Goal: Use online tool/utility: Utilize a website feature to perform a specific function

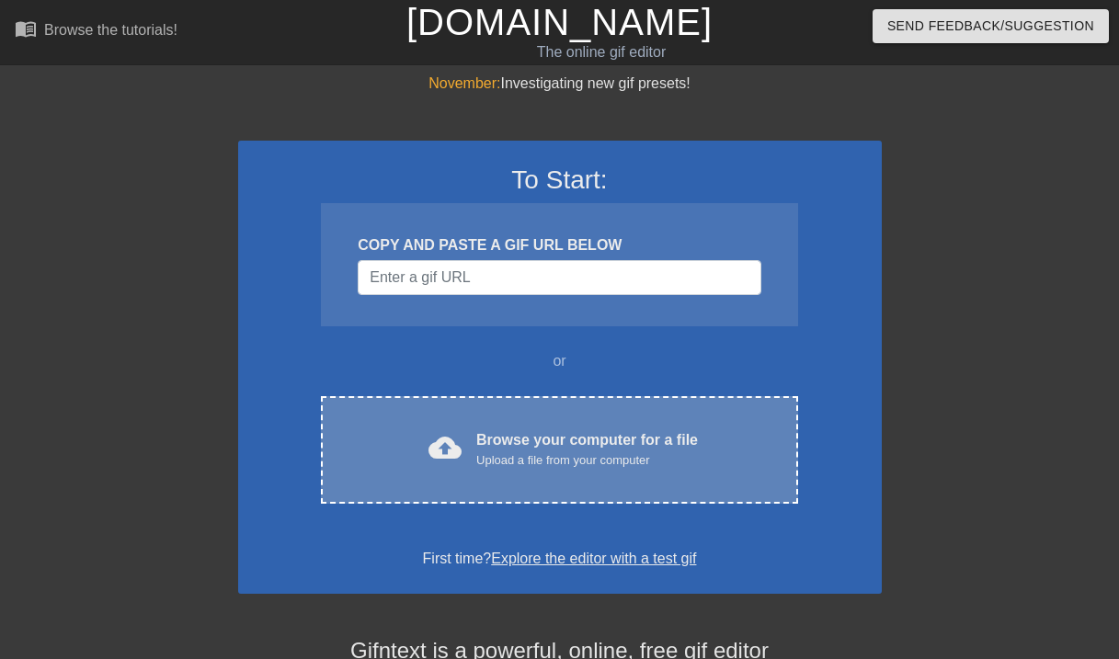
click at [478, 415] on div "cloud_upload Browse your computer for a file Upload a file from your computer C…" at bounding box center [559, 450] width 476 height 108
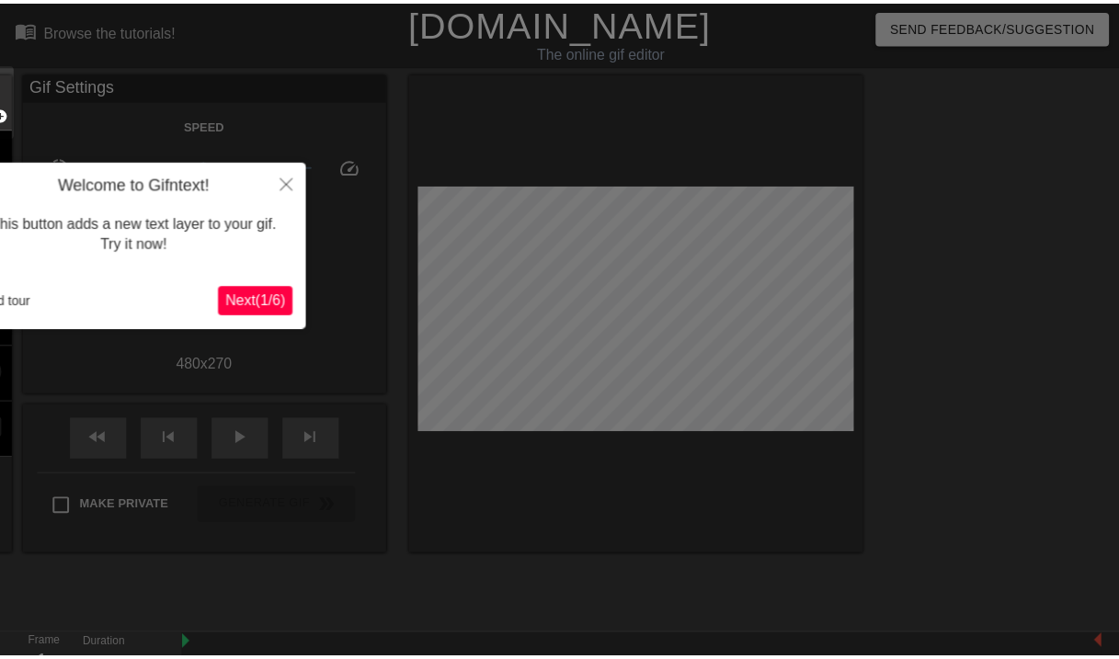
scroll to position [45, 0]
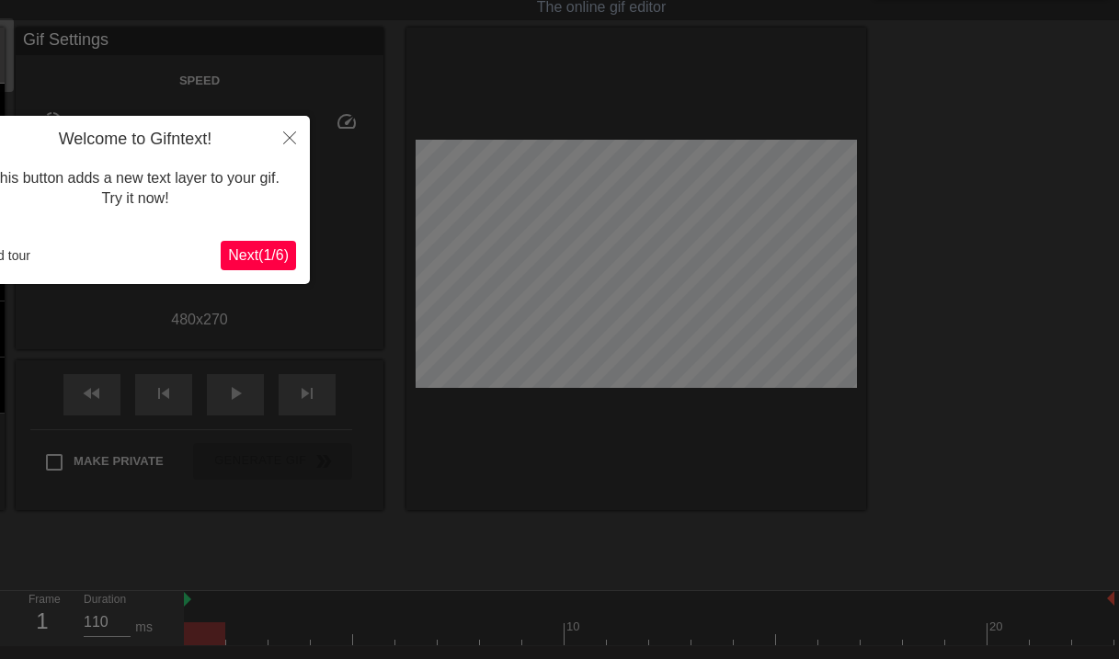
click at [258, 258] on span "Next ( 1 / 6 )" at bounding box center [258, 255] width 61 height 16
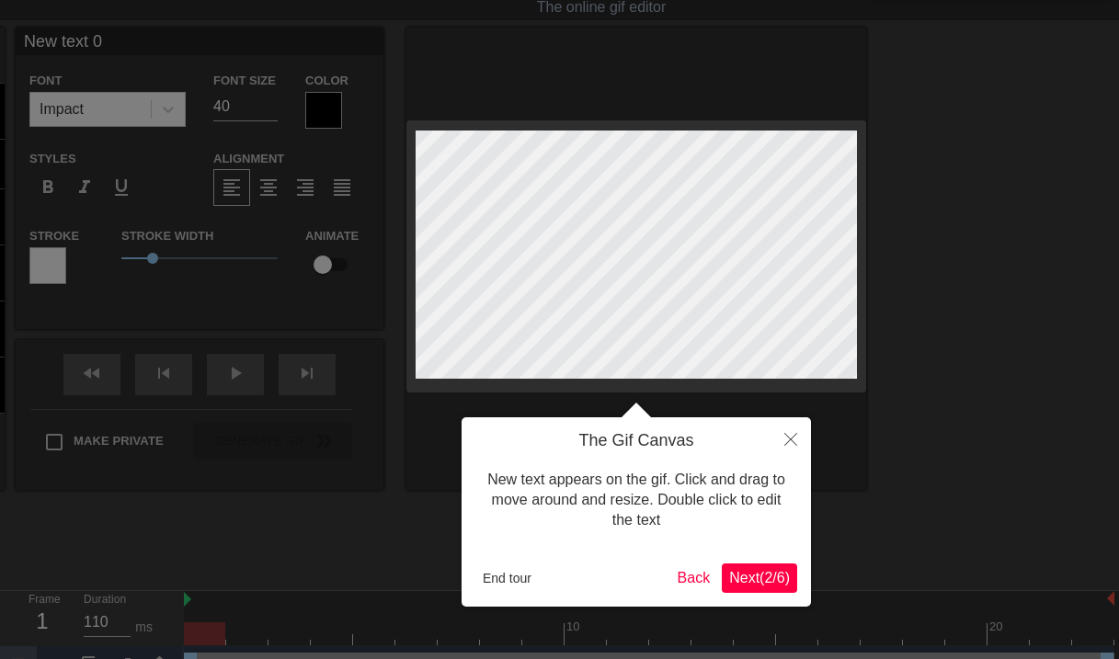
scroll to position [0, 0]
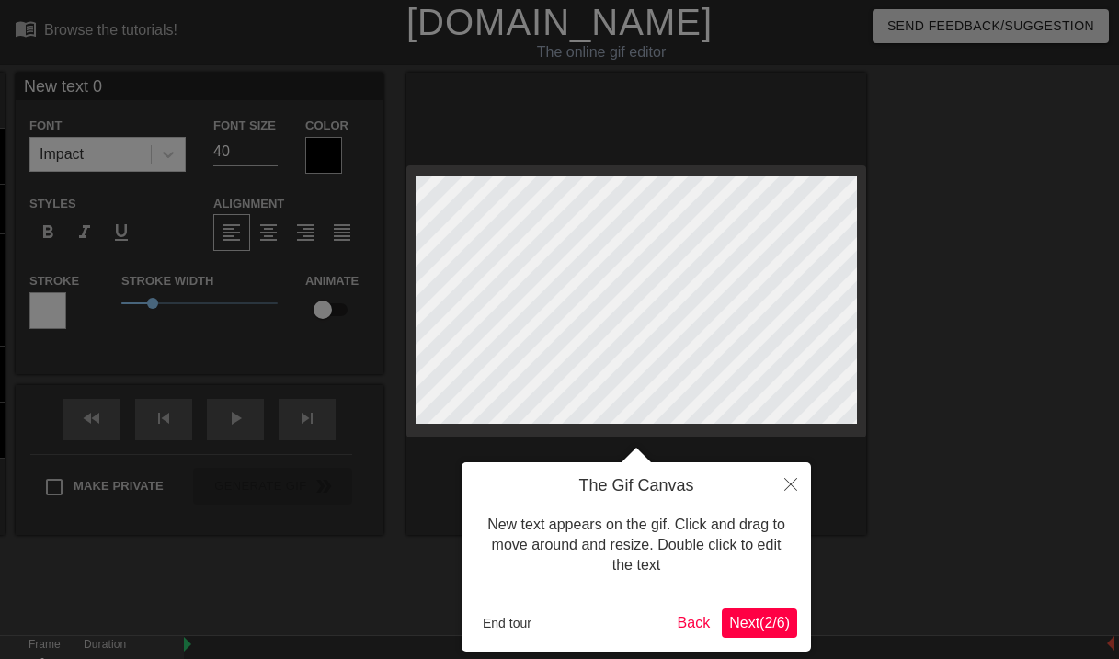
click at [760, 624] on span "Next ( 2 / 6 )" at bounding box center [759, 623] width 61 height 16
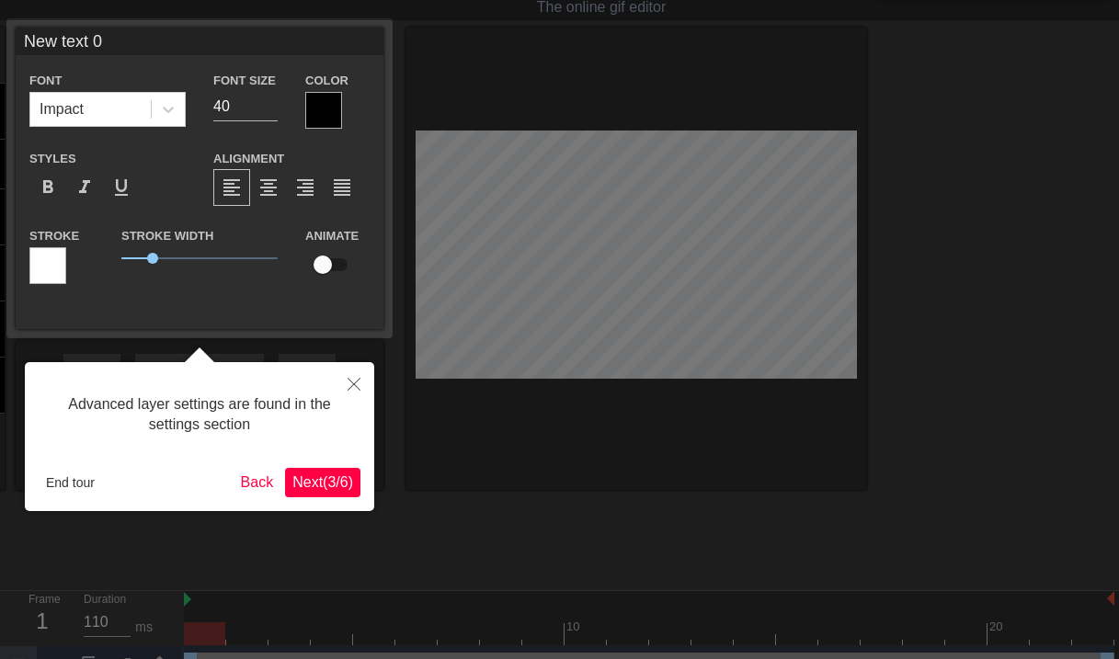
click at [330, 480] on span "Next ( 3 / 6 )" at bounding box center [322, 482] width 61 height 16
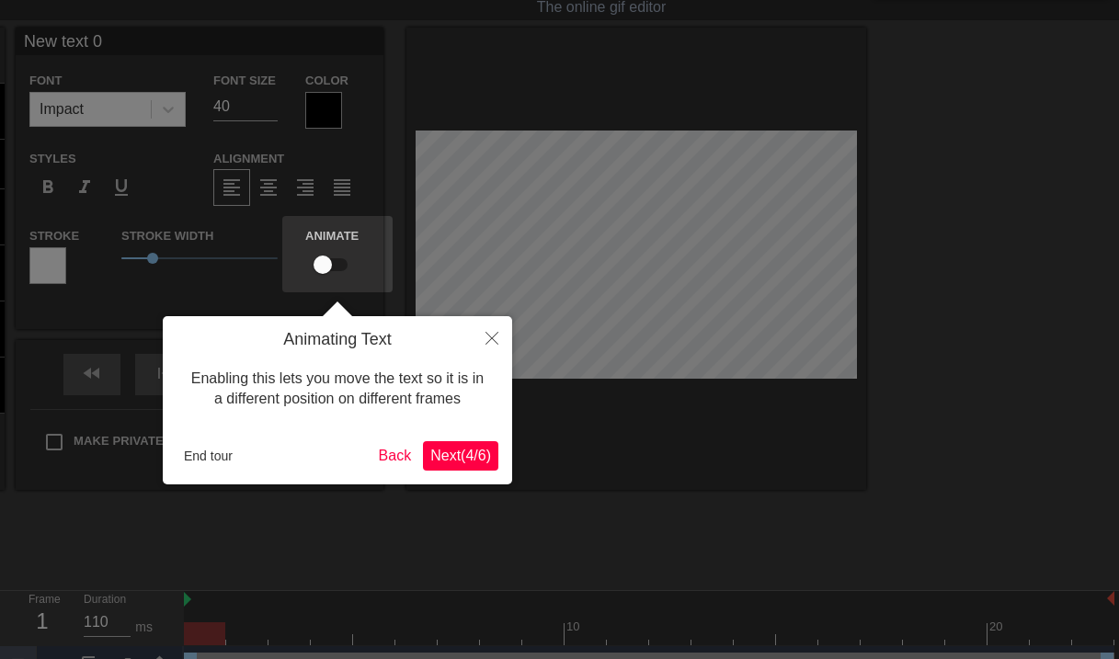
scroll to position [0, 0]
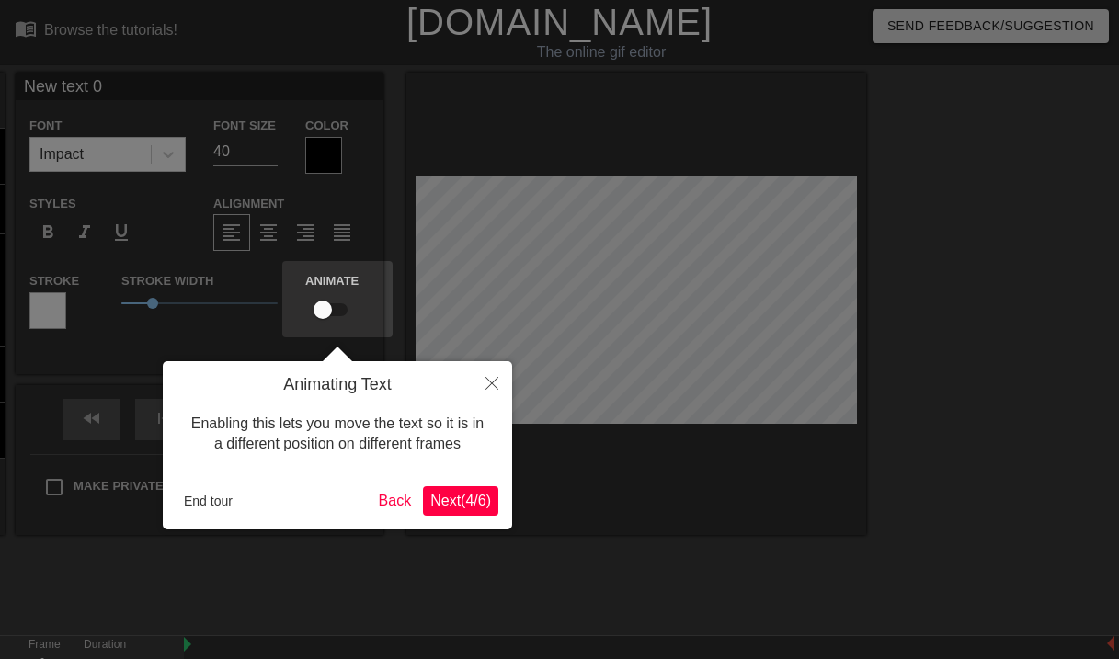
click at [462, 500] on span "Next ( 4 / 6 )" at bounding box center [460, 501] width 61 height 16
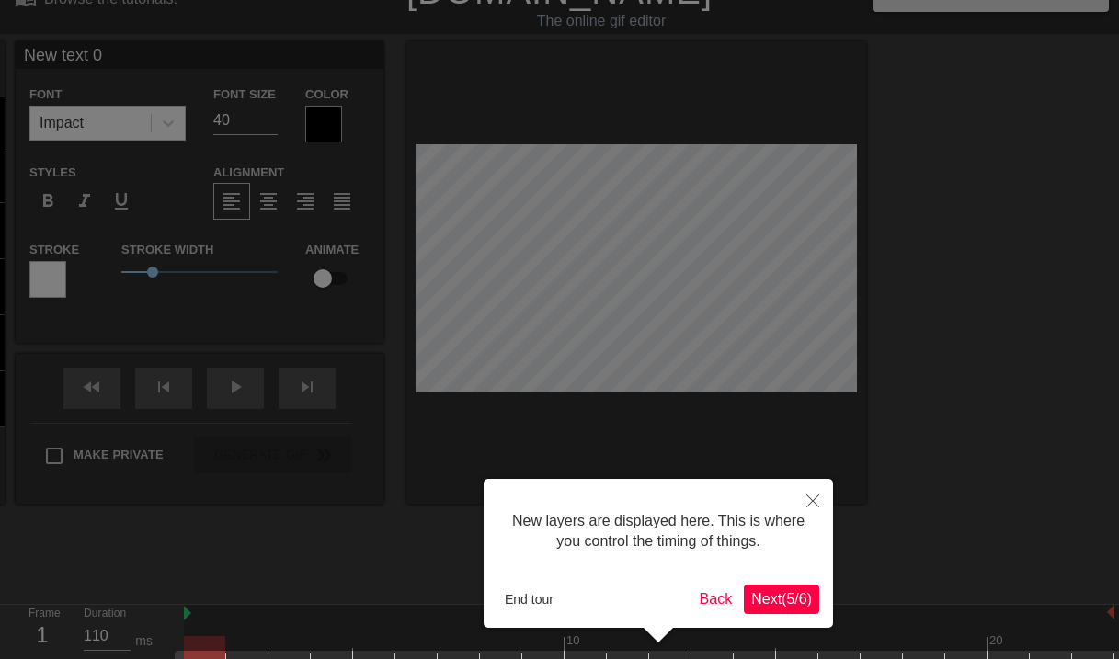
scroll to position [90, 0]
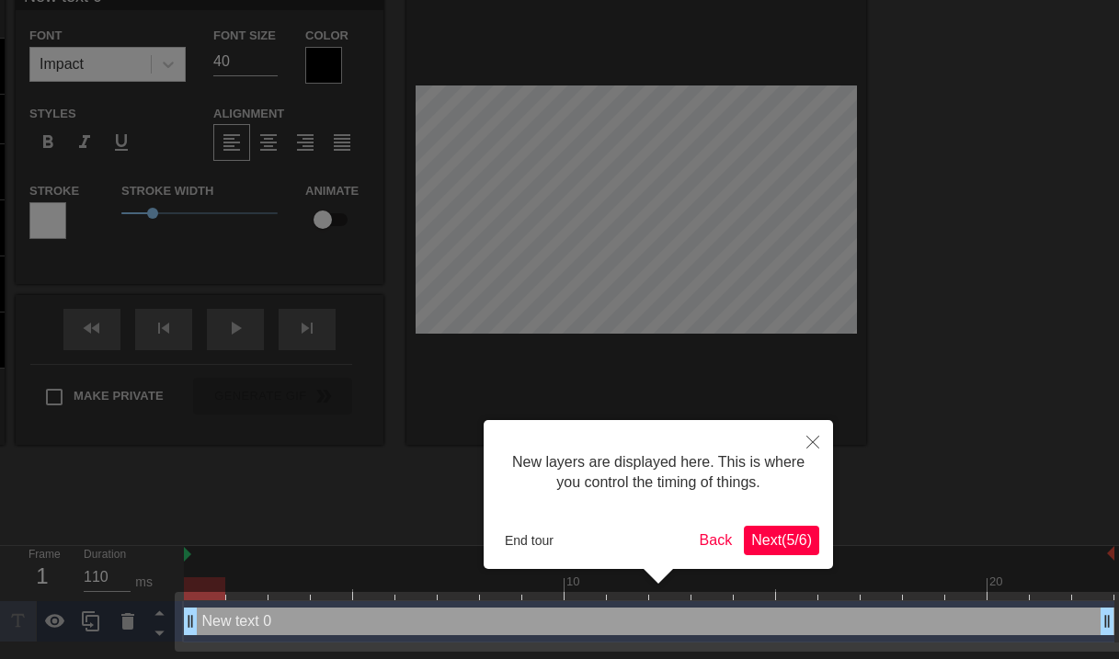
click at [775, 539] on span "Next ( 5 / 6 )" at bounding box center [781, 540] width 61 height 16
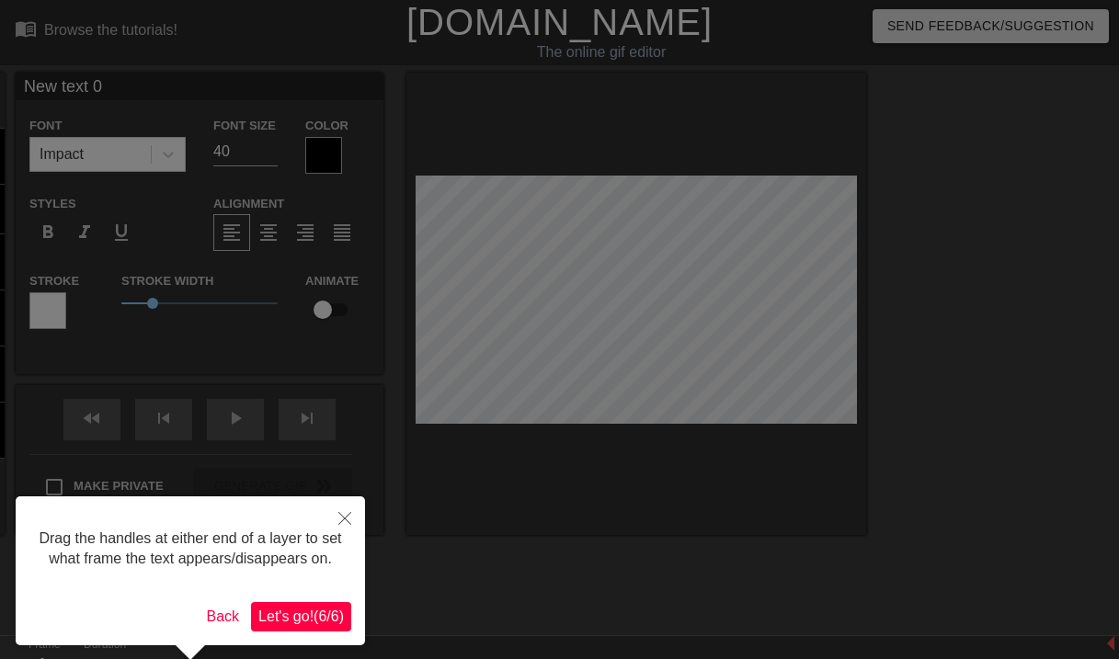
click at [307, 626] on button "Let's go! ( 6 / 6 )" at bounding box center [301, 616] width 100 height 29
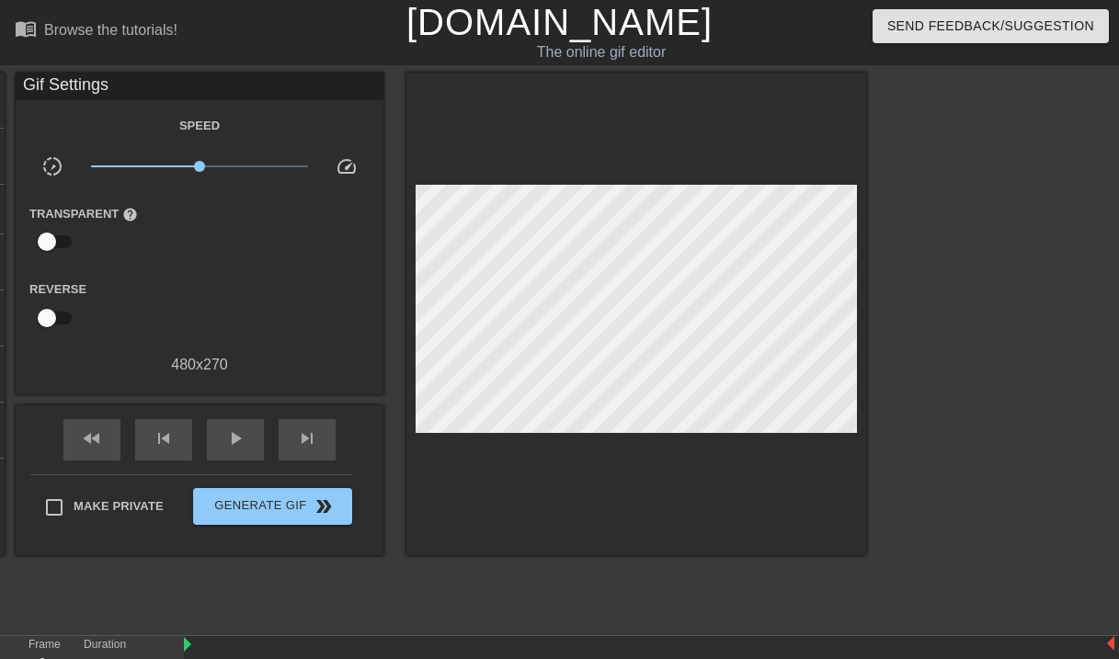
scroll to position [76, 0]
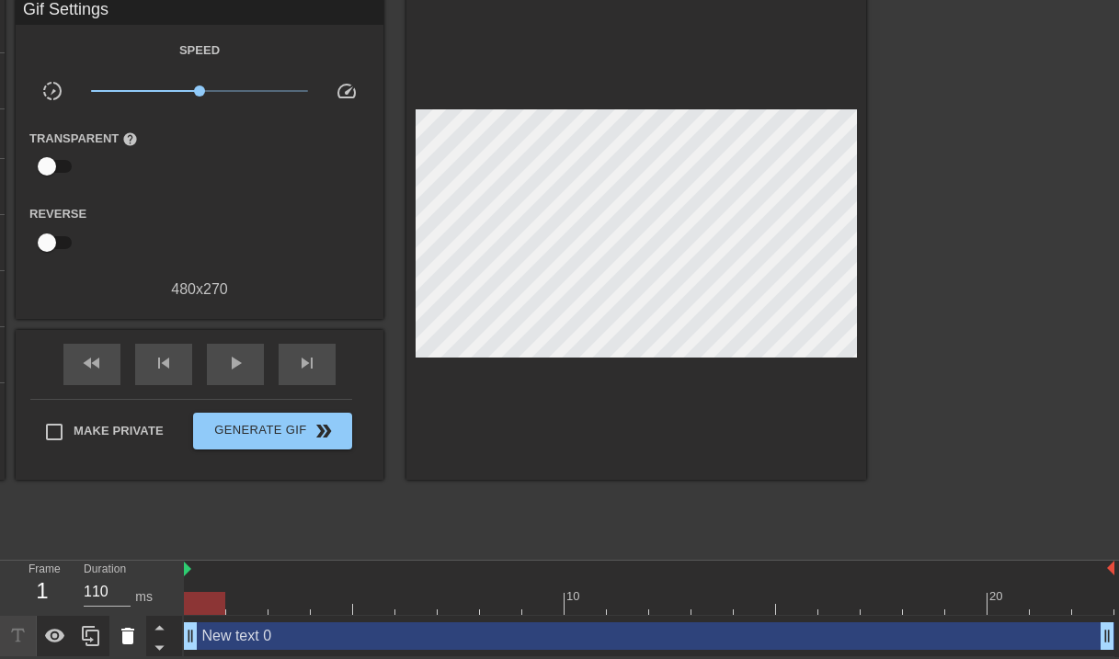
click at [125, 640] on icon at bounding box center [127, 636] width 13 height 17
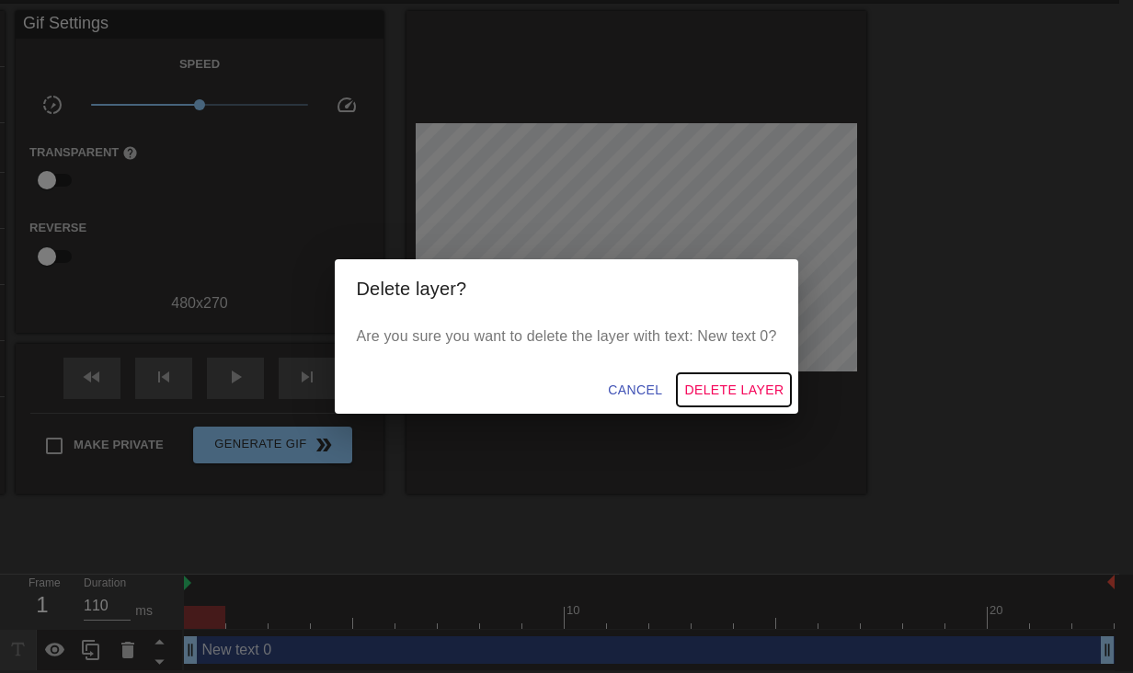
click at [702, 388] on span "Delete Layer" at bounding box center [733, 390] width 99 height 23
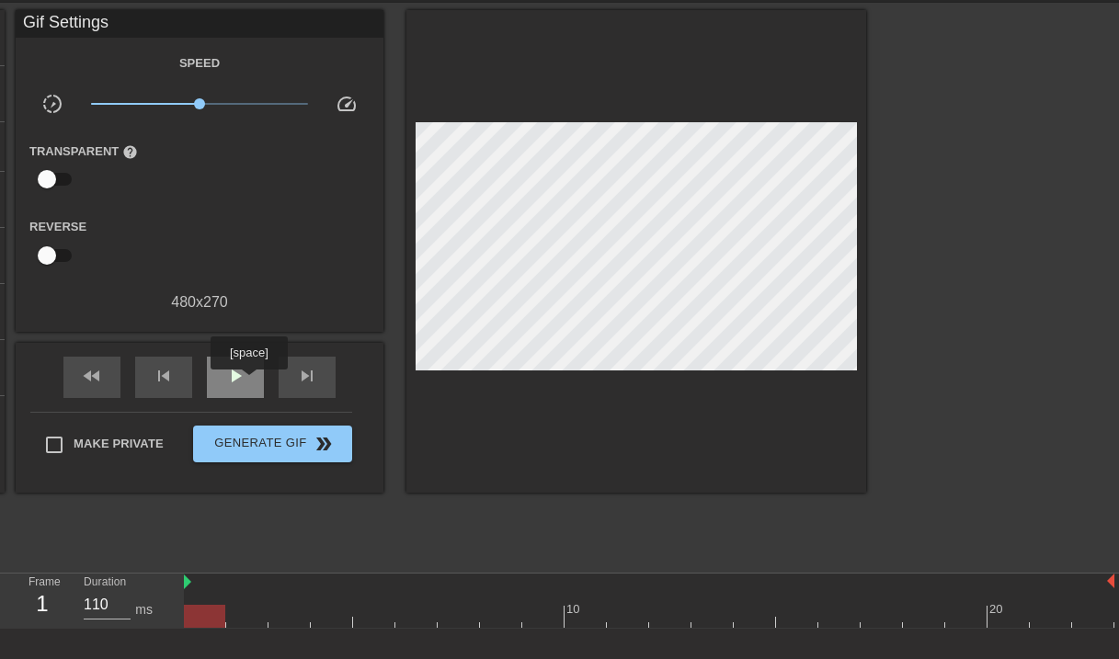
click at [251, 383] on div "play_arrow" at bounding box center [235, 377] width 57 height 41
click at [250, 387] on div "pause" at bounding box center [235, 377] width 57 height 41
click at [211, 623] on div at bounding box center [204, 616] width 41 height 23
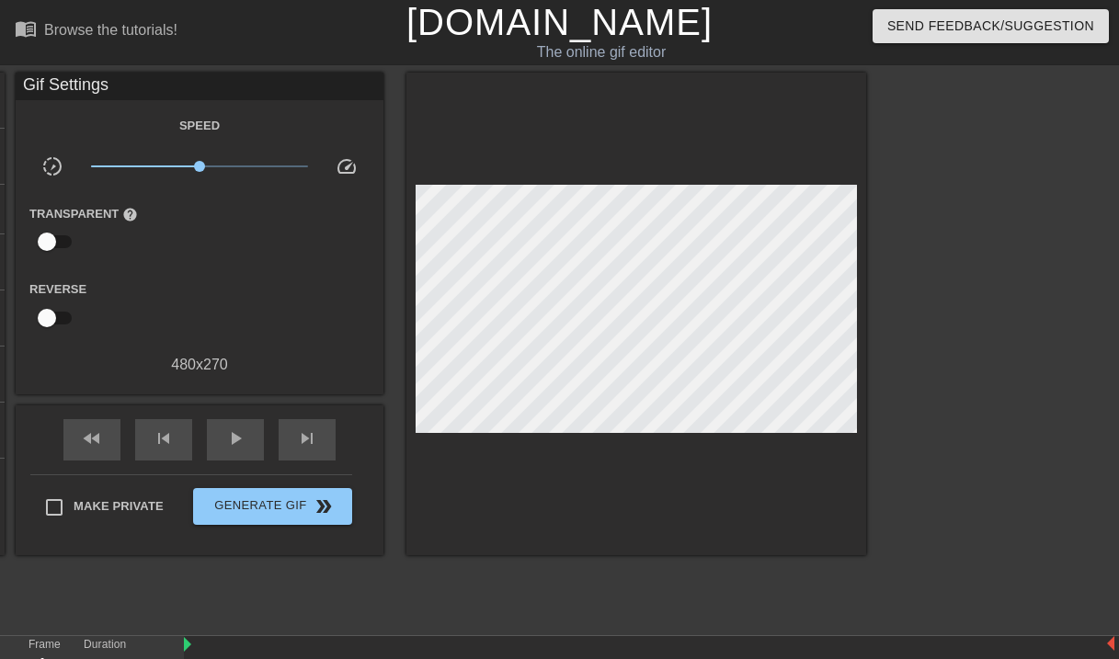
drag, startPoint x: 173, startPoint y: 375, endPoint x: 204, endPoint y: 371, distance: 31.5
click at [204, 371] on div "480 x 270" at bounding box center [200, 365] width 368 height 22
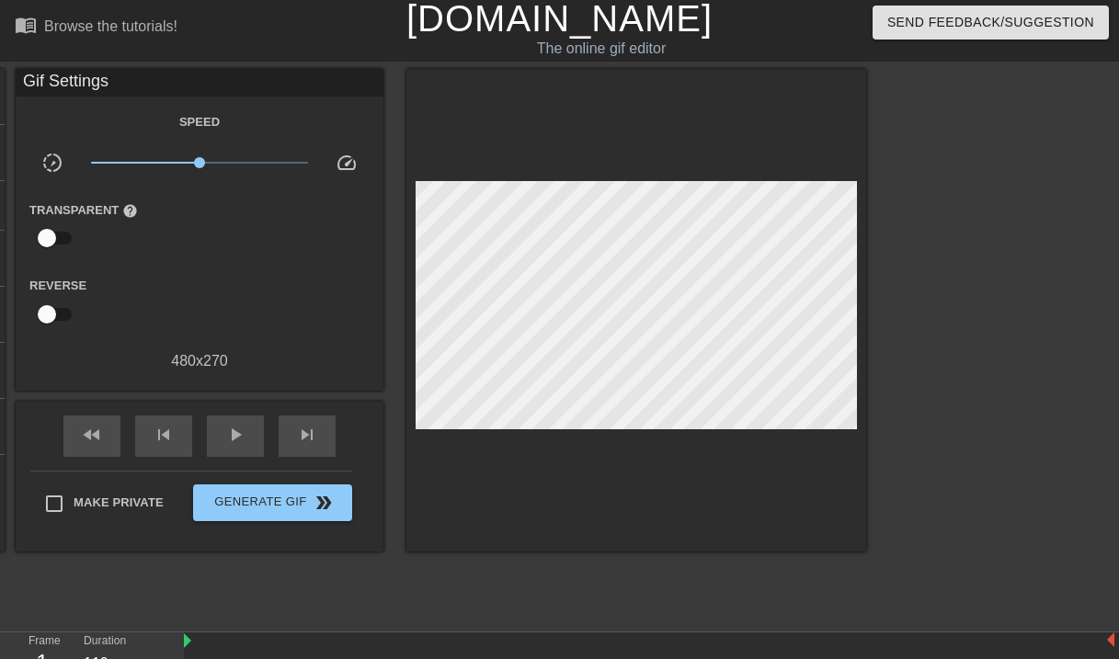
scroll to position [151, 0]
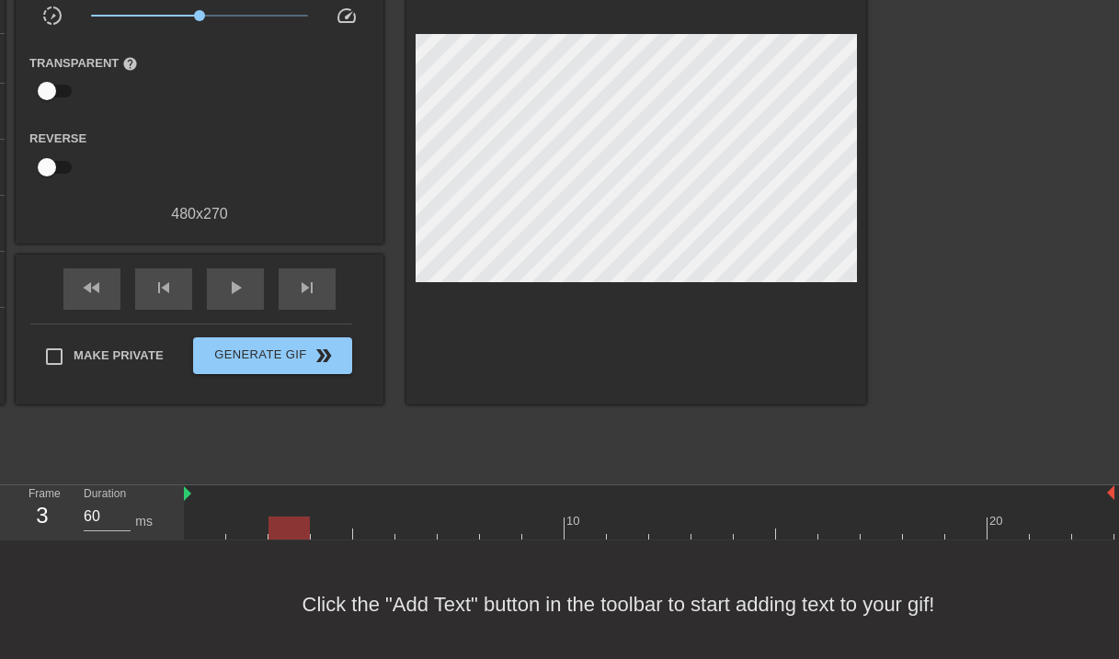
type input "110"
drag, startPoint x: 330, startPoint y: 531, endPoint x: 213, endPoint y: 538, distance: 117.0
click at [213, 538] on div at bounding box center [204, 528] width 41 height 23
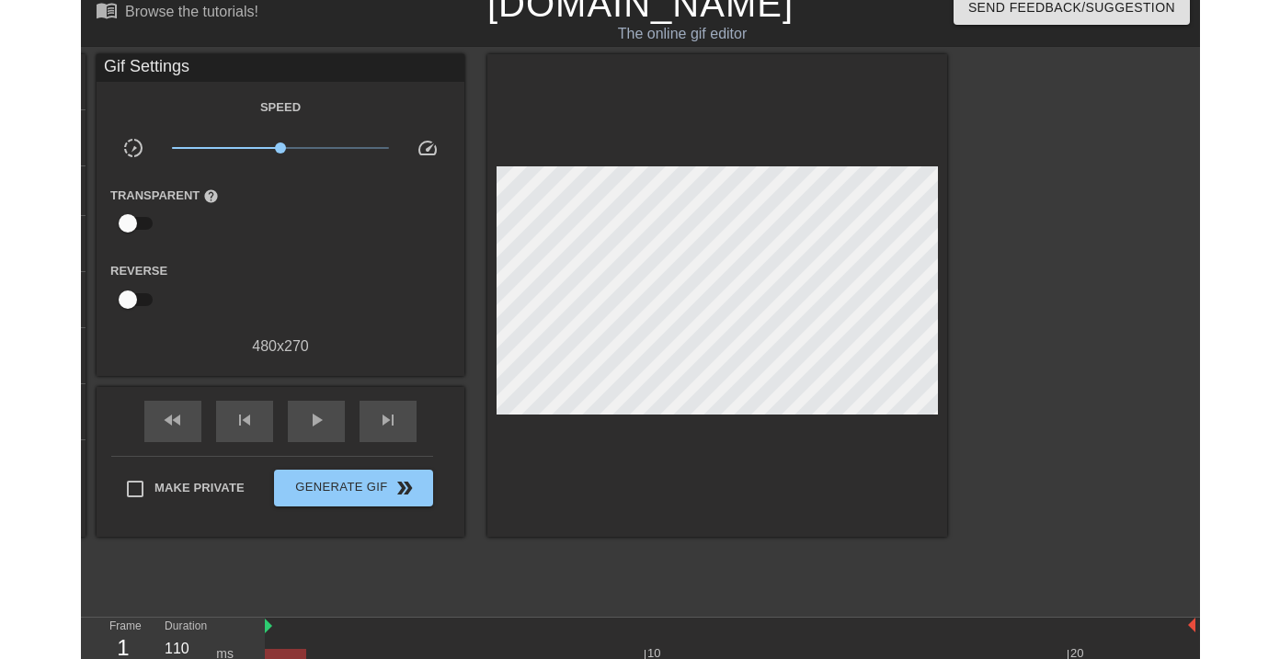
scroll to position [0, 0]
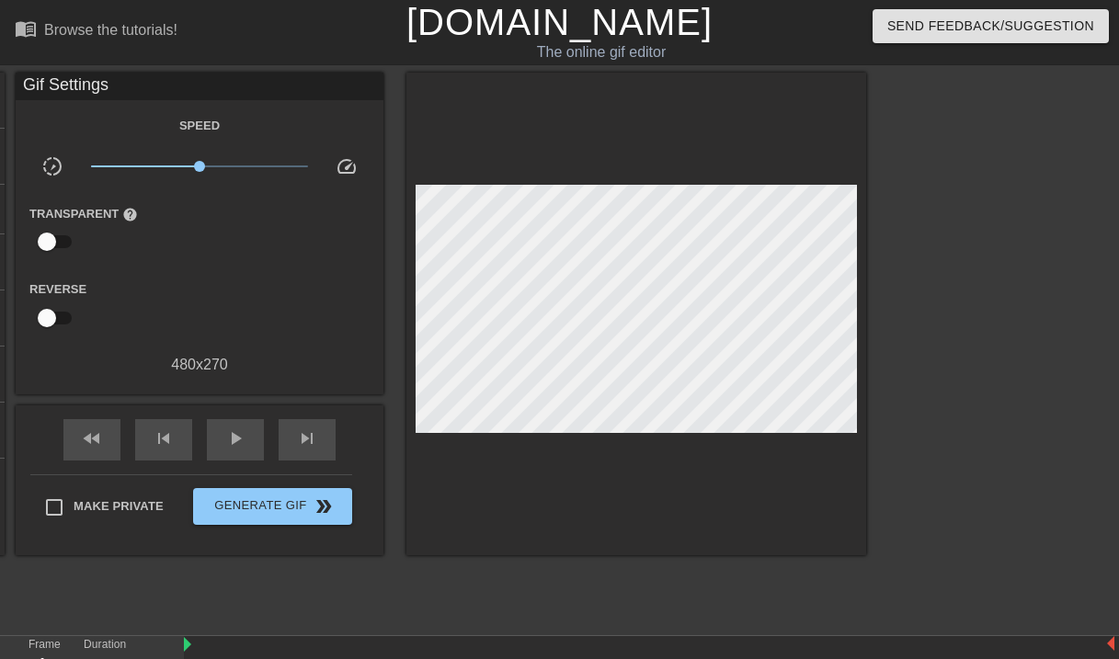
click at [5, 271] on div "title add_circle image add_circle crop photo_size_select_large help keyboard Gi…" at bounding box center [410, 314] width 911 height 483
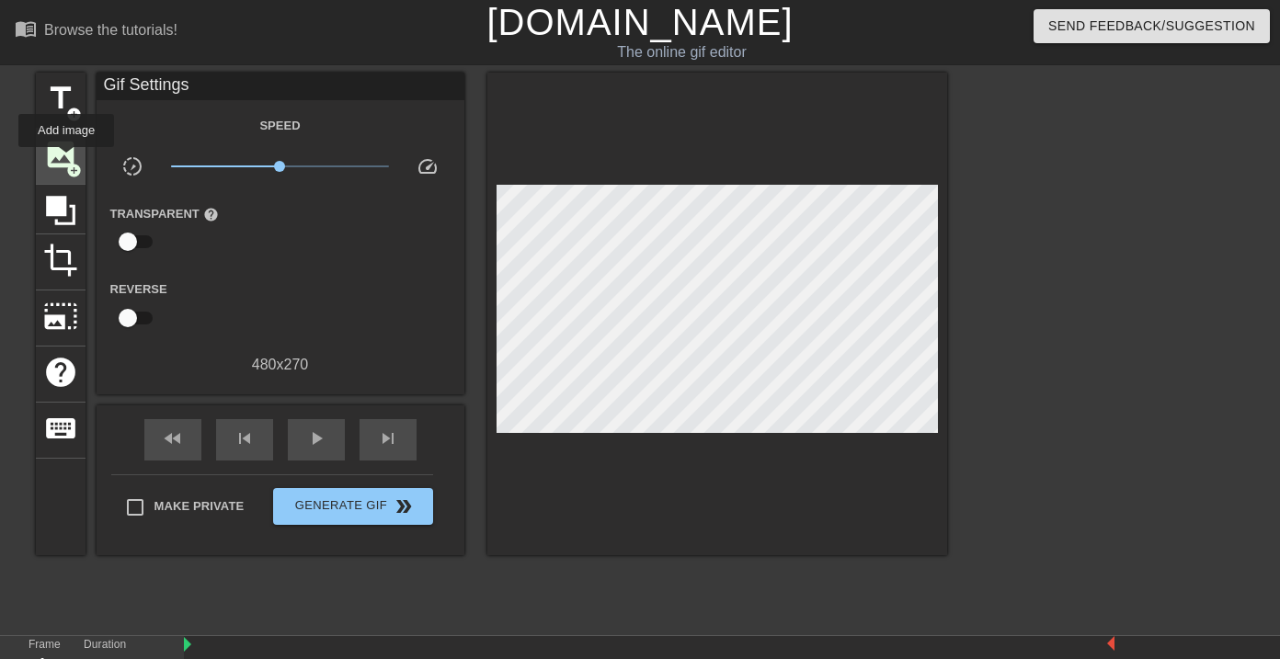
click at [67, 160] on span "image" at bounding box center [60, 154] width 35 height 35
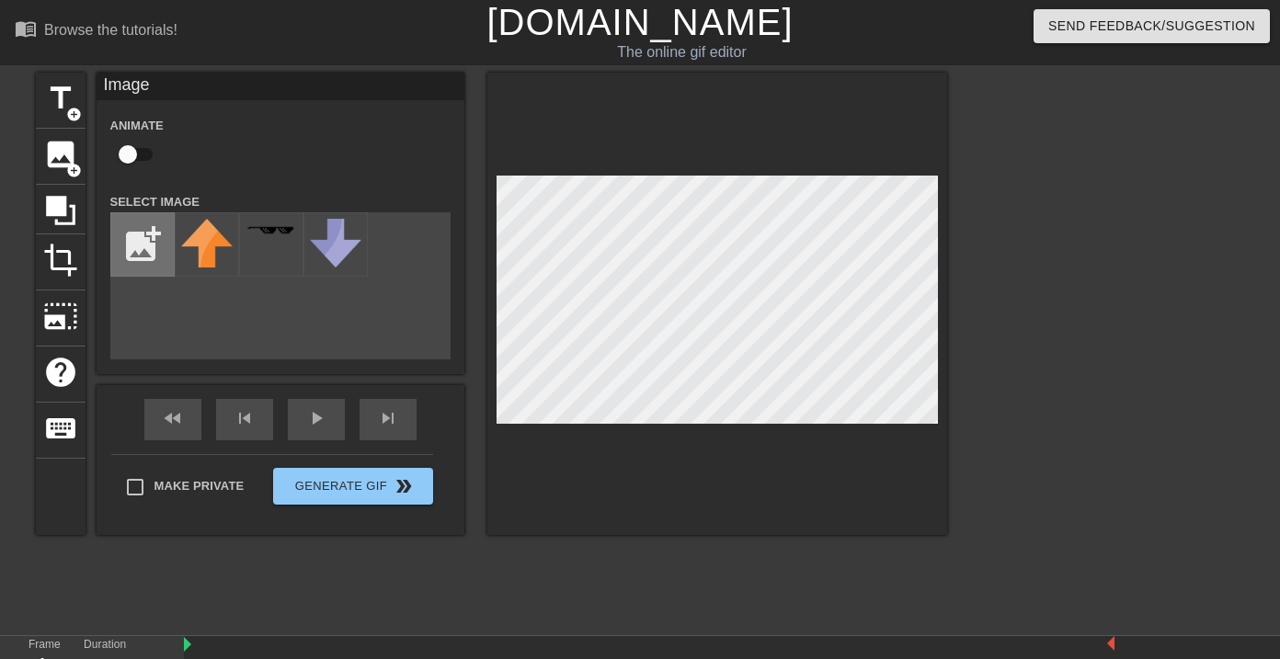
click at [138, 243] on input "file" at bounding box center [142, 244] width 63 height 63
click at [150, 254] on input "file" at bounding box center [142, 244] width 63 height 63
type input "C:\fakepath\Screenshot [DATE] 10.48.31 AM.png"
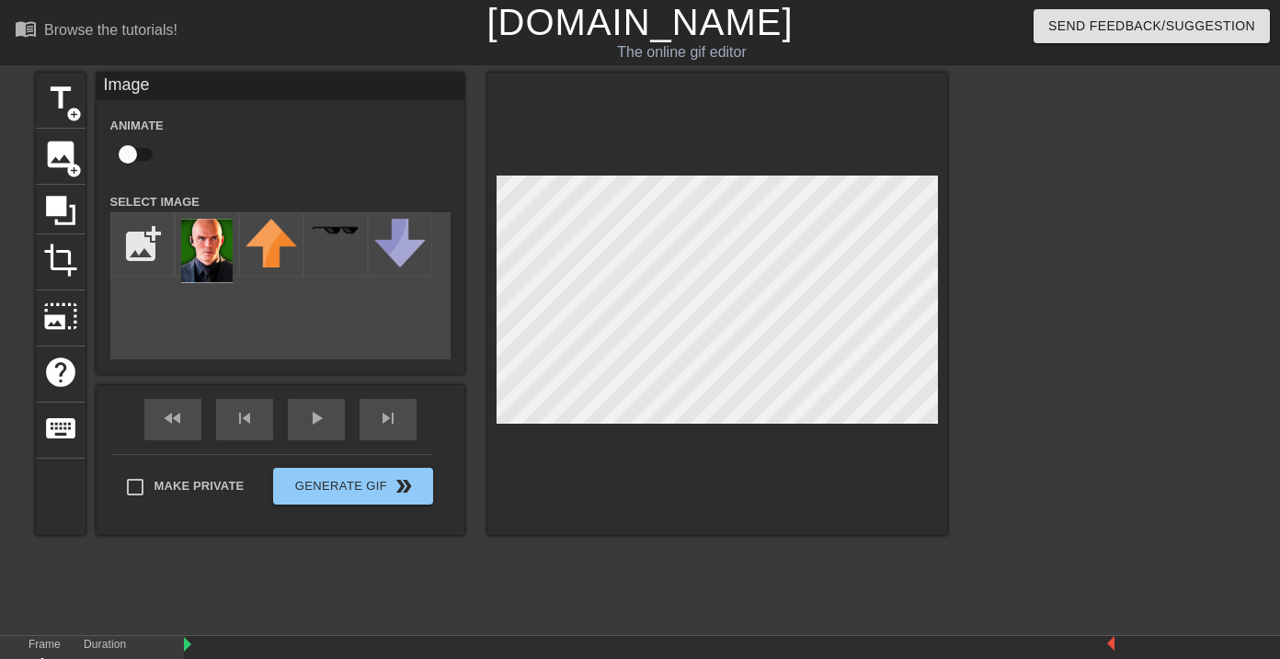
click at [215, 246] on img at bounding box center [206, 251] width 51 height 64
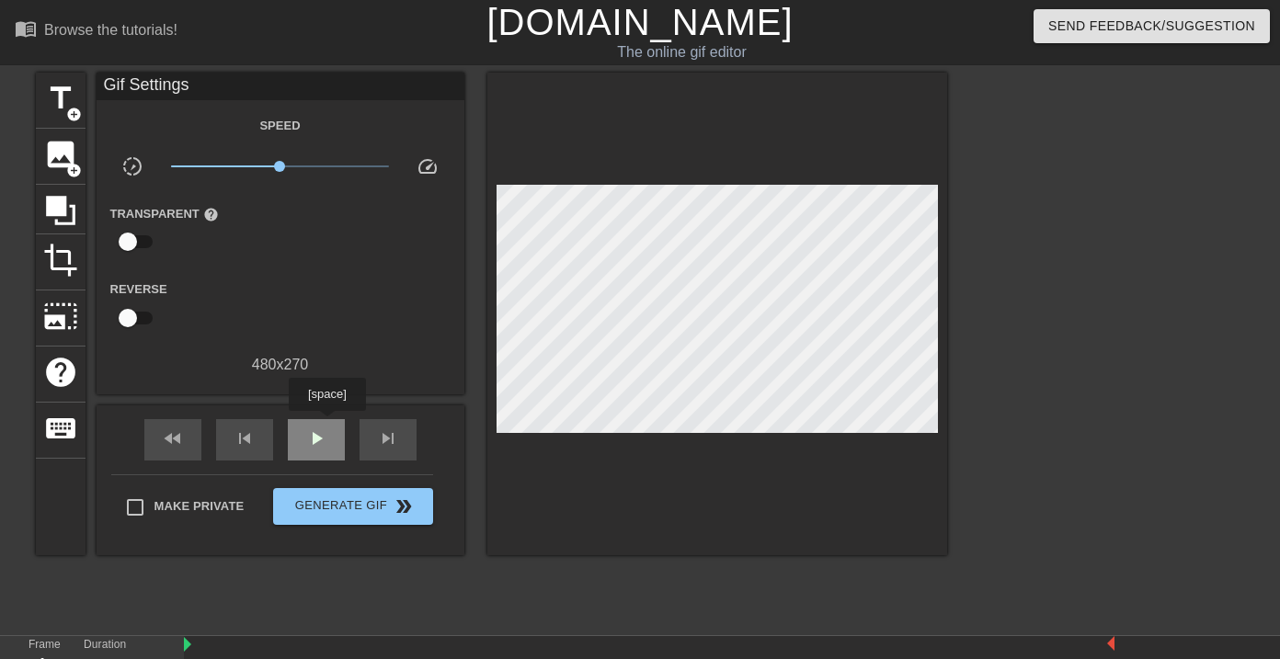
click at [329, 424] on div "play_arrow" at bounding box center [316, 439] width 57 height 41
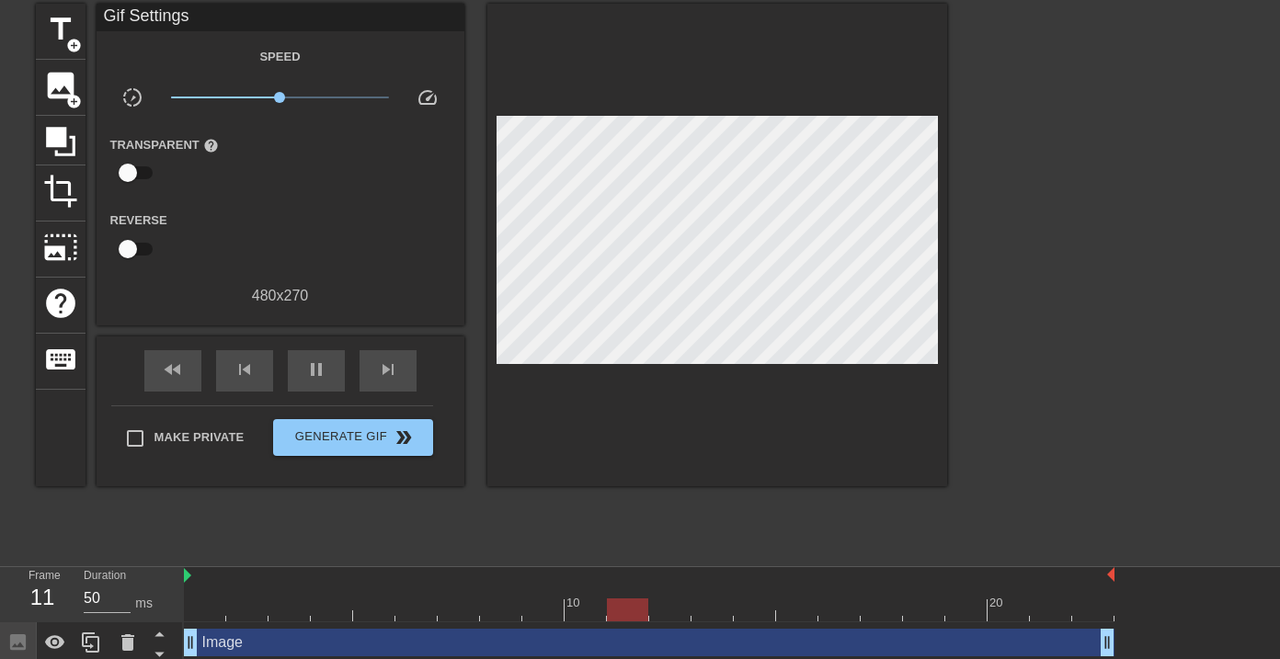
scroll to position [76, 0]
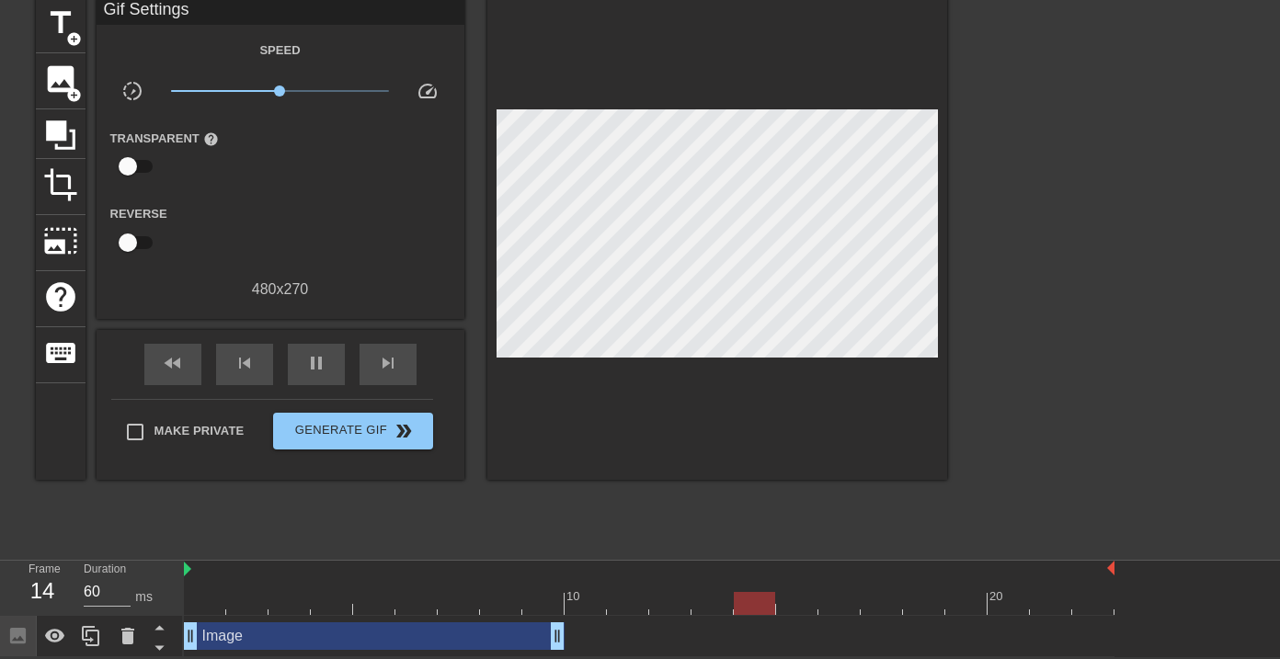
drag, startPoint x: 1110, startPoint y: 638, endPoint x: 567, endPoint y: 634, distance: 542.5
click at [567, 634] on div "Image drag_handle drag_handle" at bounding box center [649, 637] width 931 height 28
type input "50"
click at [325, 361] on span "pause" at bounding box center [316, 363] width 22 height 22
click at [127, 640] on icon at bounding box center [127, 636] width 13 height 17
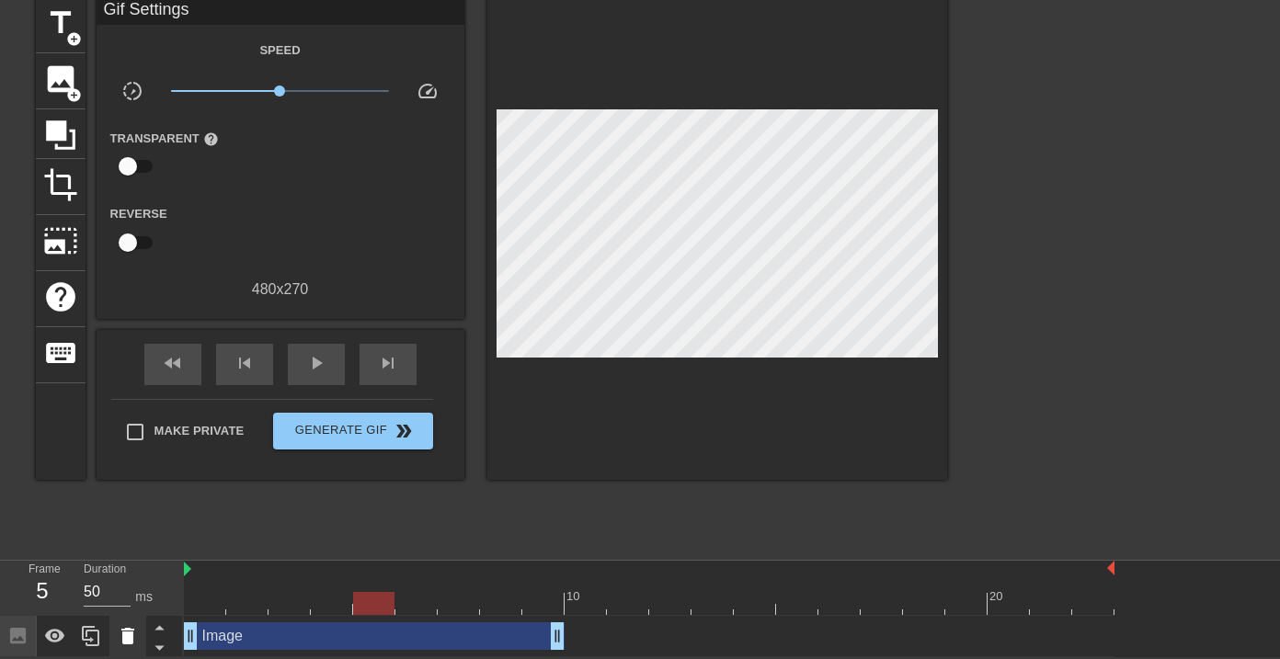
scroll to position [63, 0]
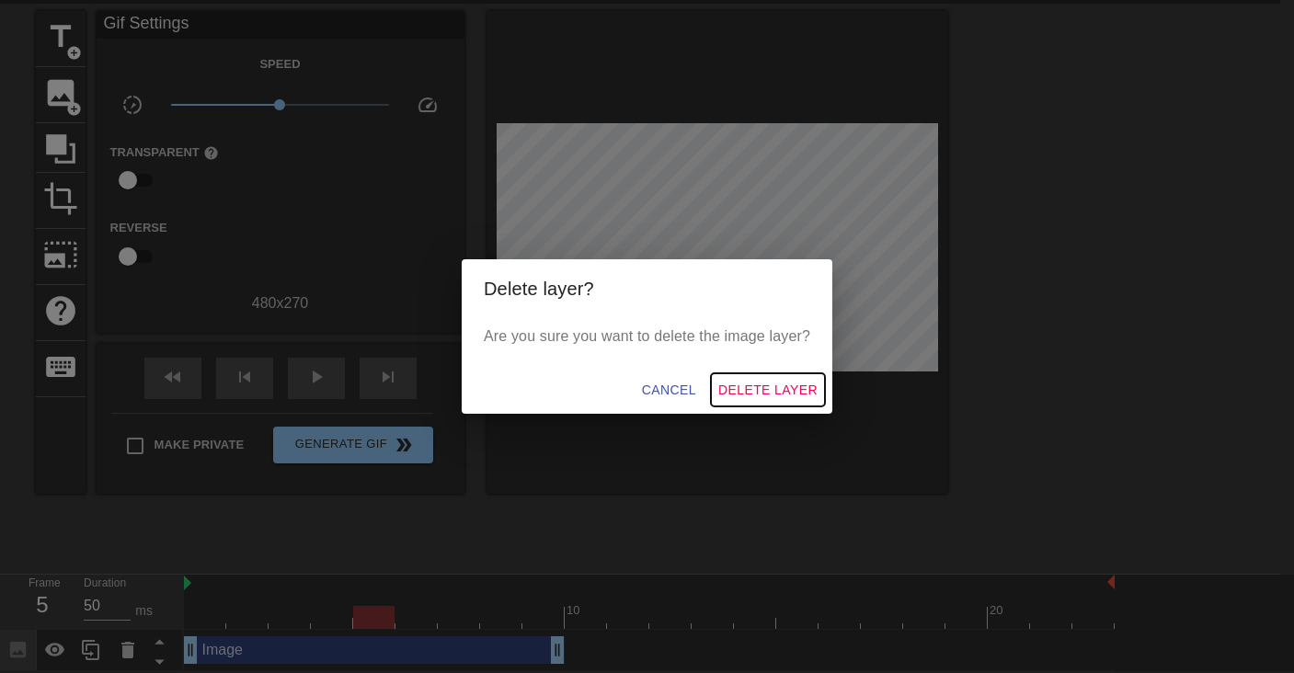
click at [780, 390] on span "Delete Layer" at bounding box center [767, 390] width 99 height 23
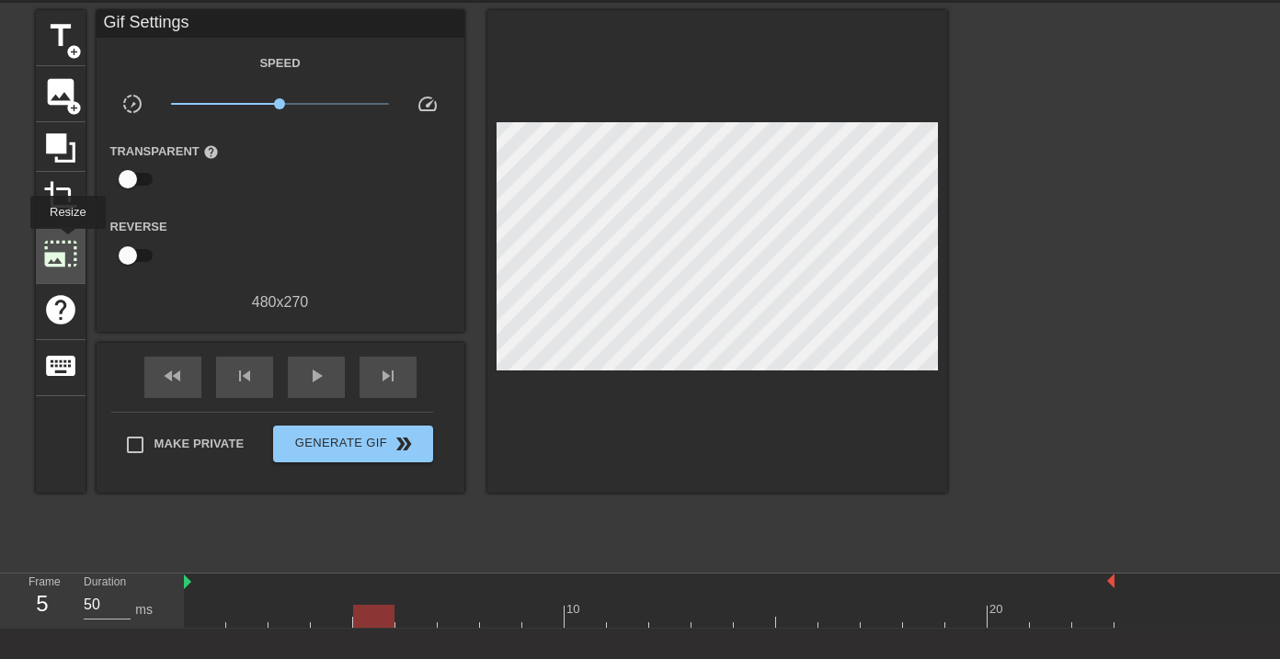
click at [68, 242] on span "photo_size_select_large" at bounding box center [60, 253] width 35 height 35
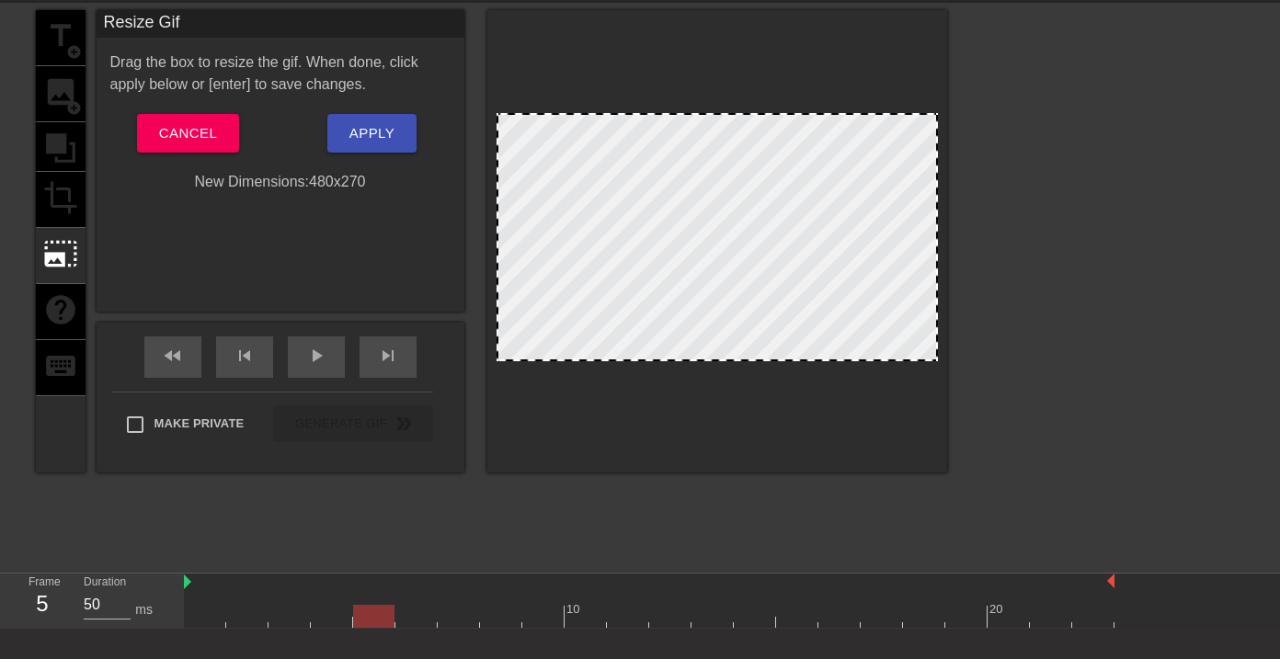
drag, startPoint x: 936, startPoint y: 360, endPoint x: 946, endPoint y: 366, distance: 12.0
click at [946, 366] on div at bounding box center [717, 241] width 460 height 463
click at [223, 136] on button "Cancel" at bounding box center [188, 133] width 102 height 39
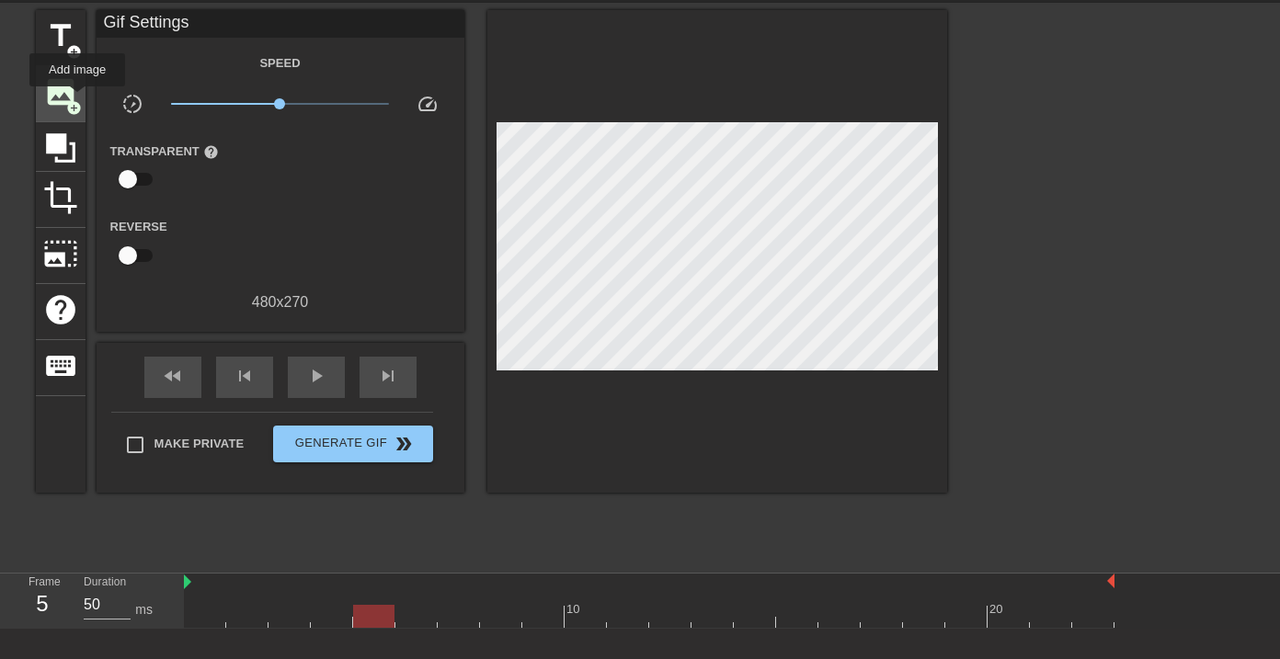
click at [76, 100] on span "add_circle" at bounding box center [74, 108] width 16 height 16
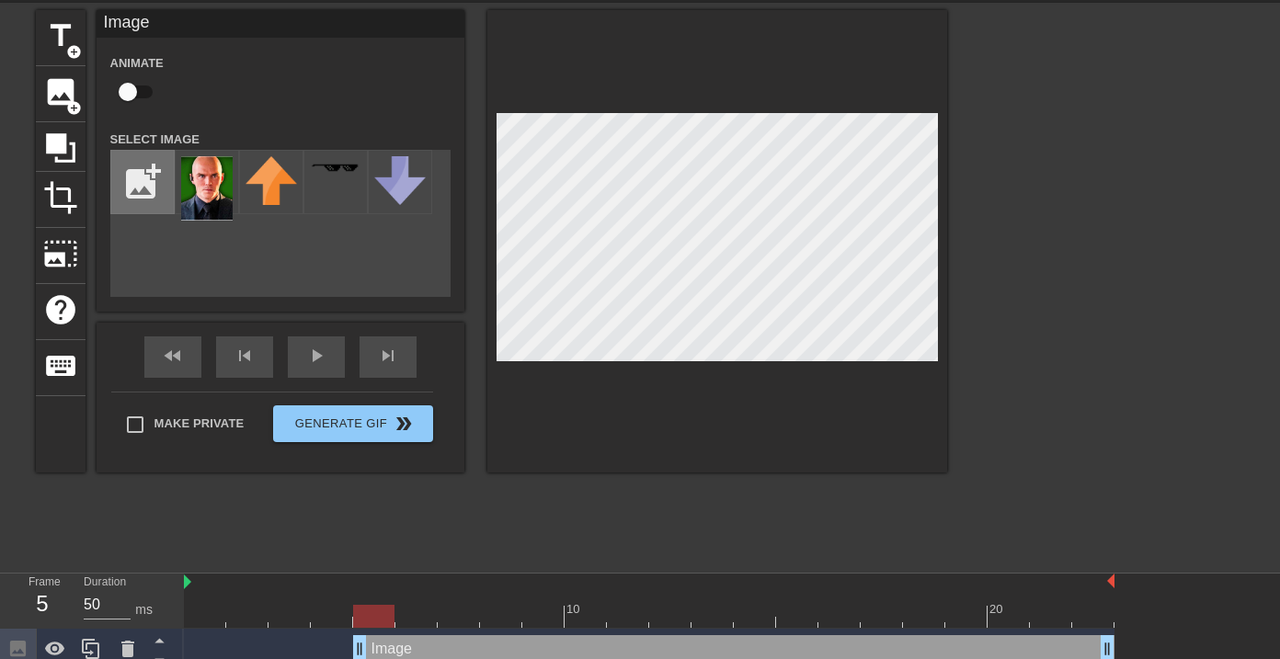
click at [152, 190] on input "file" at bounding box center [142, 182] width 63 height 63
type input "C:\fakepath\Screenshot [DATE] 10.51.21 AM.png"
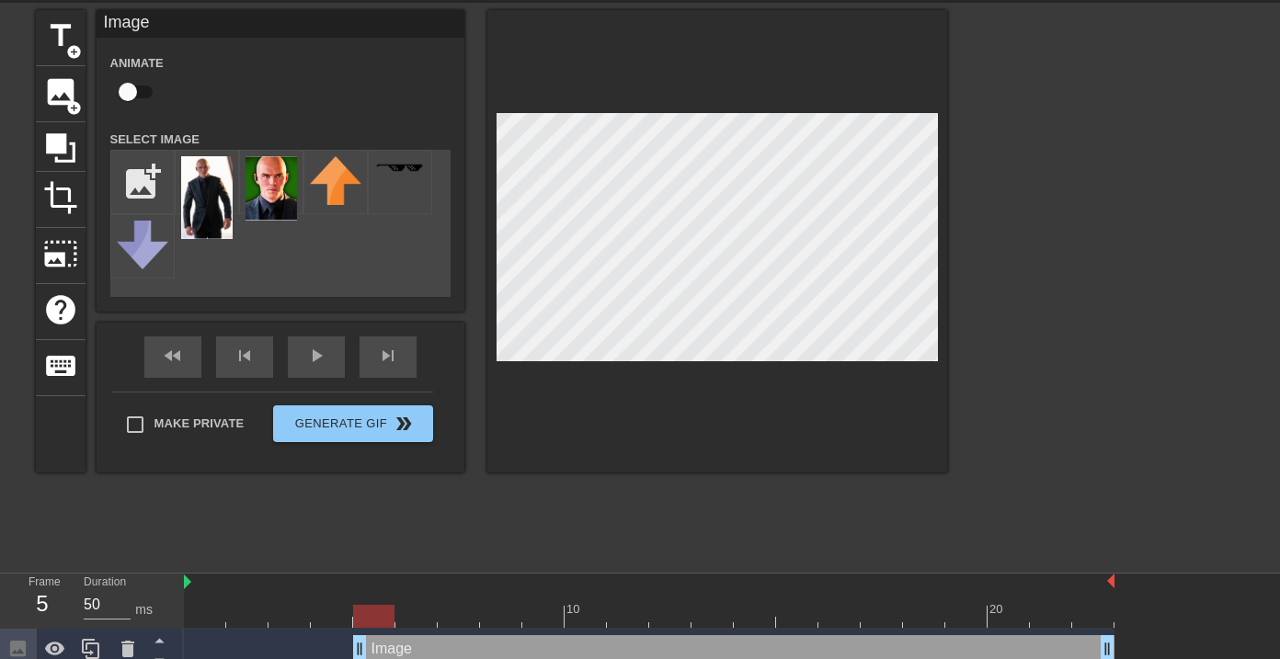
click at [217, 173] on img at bounding box center [206, 197] width 51 height 83
drag, startPoint x: 336, startPoint y: 653, endPoint x: 171, endPoint y: 650, distance: 164.6
click at [171, 650] on div "Frame 1 Duration 110 ms 10 20 Image drag_handle drag_handle" at bounding box center [640, 622] width 1280 height 97
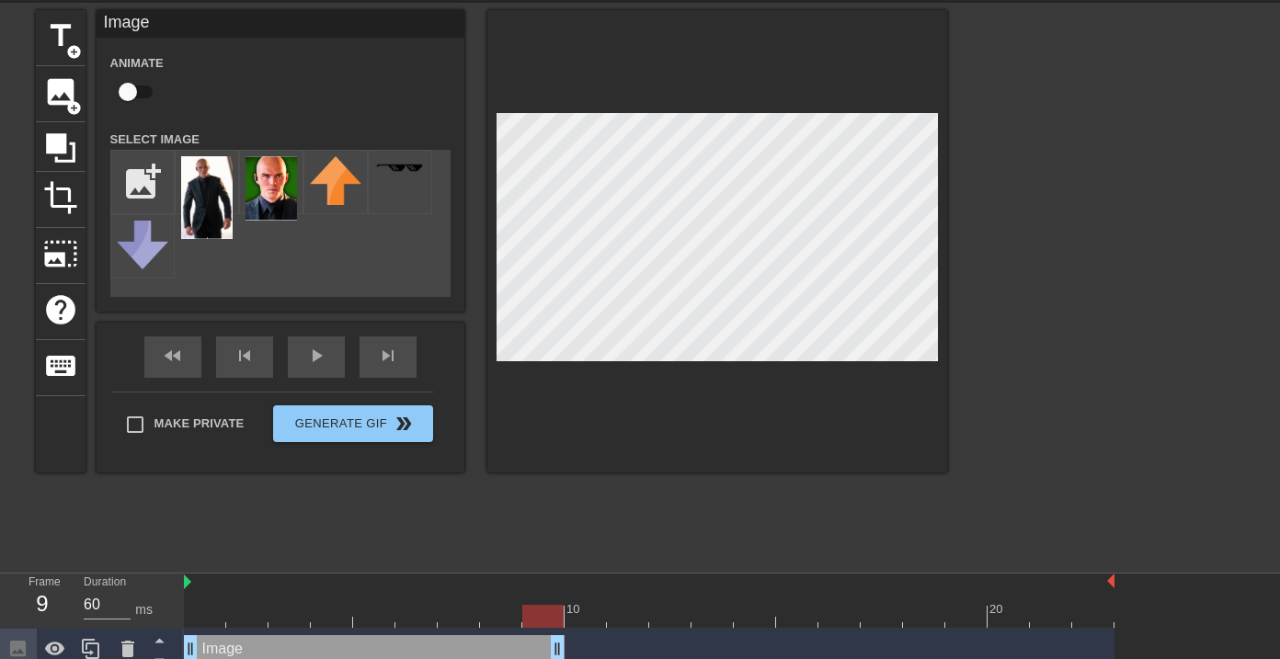
drag, startPoint x: 1111, startPoint y: 652, endPoint x: 555, endPoint y: 639, distance: 555.5
click at [323, 363] on div "play_arrow" at bounding box center [316, 357] width 57 height 41
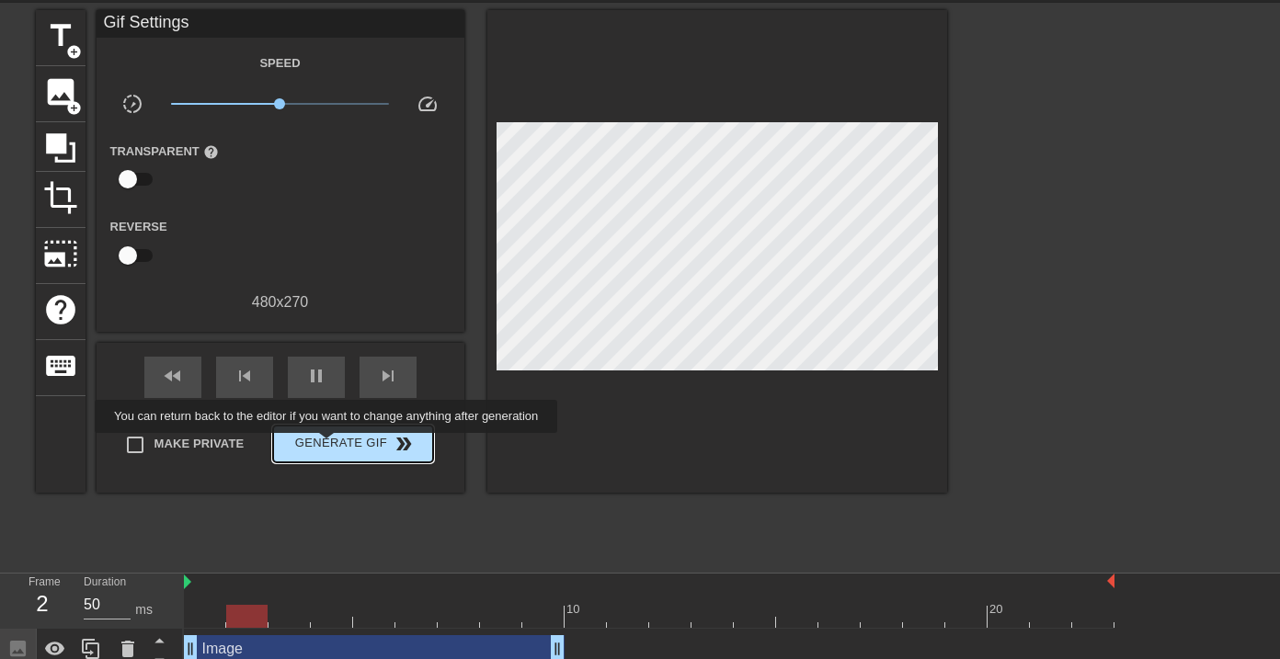
type input "60"
click at [338, 446] on span "Generate Gif double_arrow" at bounding box center [352, 444] width 144 height 22
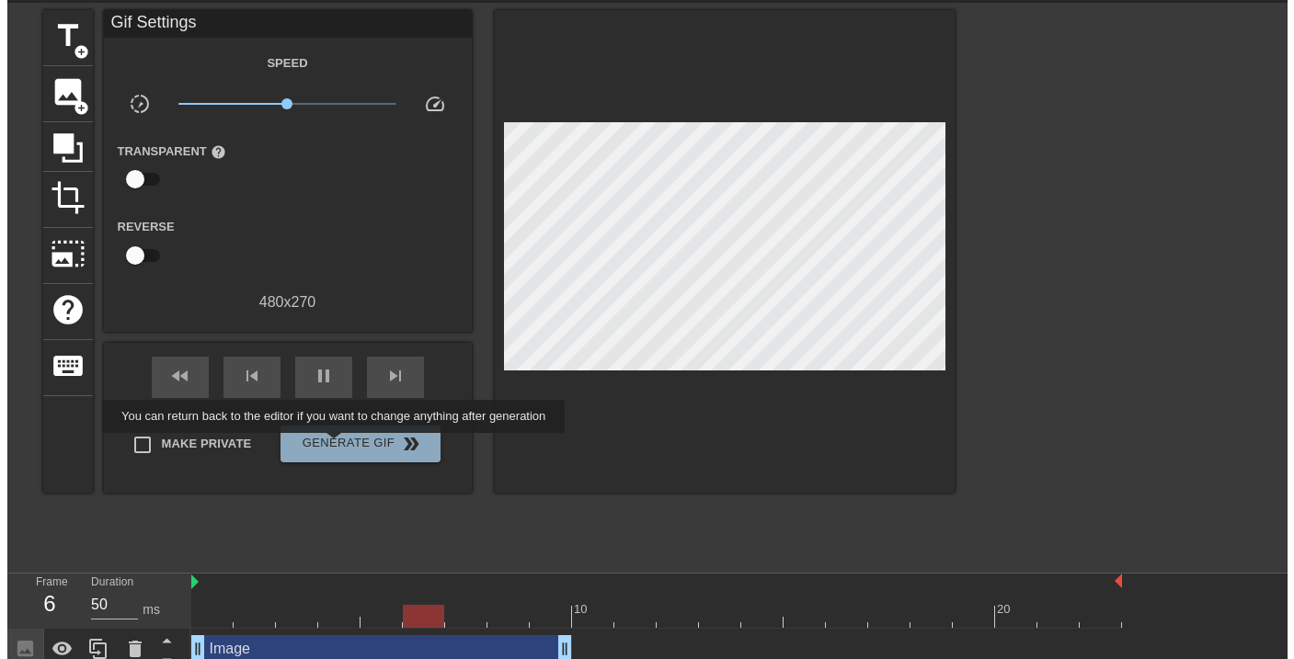
scroll to position [0, 0]
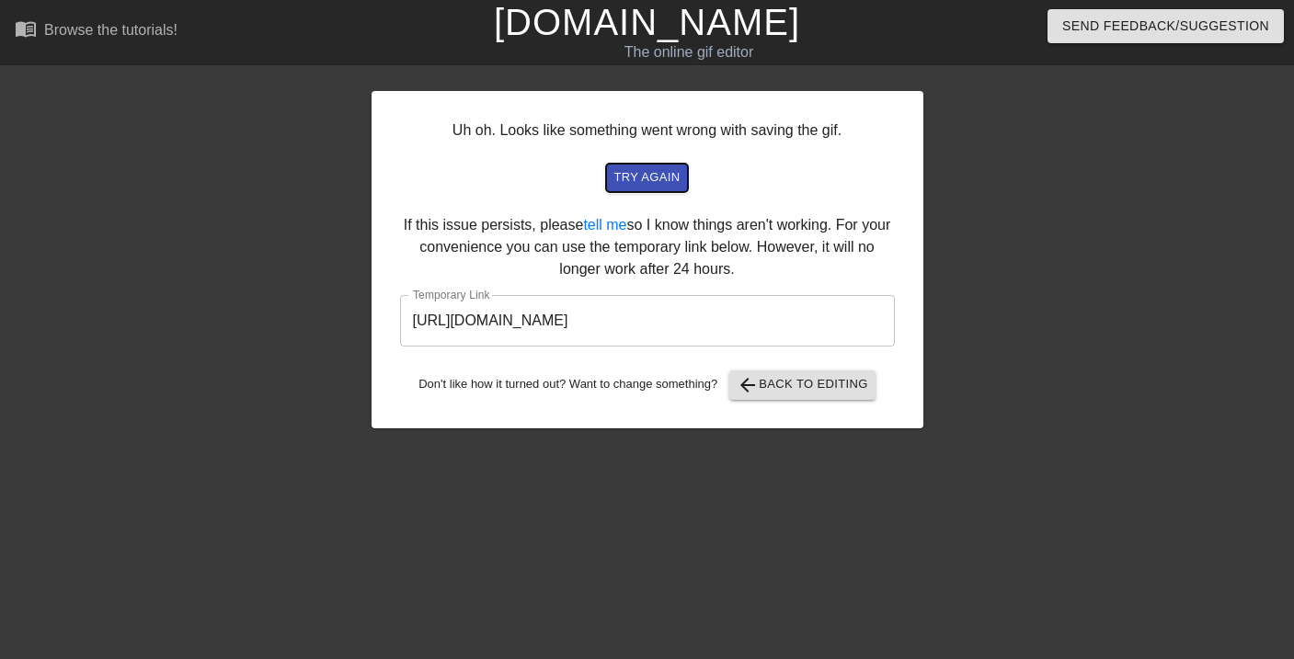
click at [671, 169] on span "try again" at bounding box center [646, 177] width 66 height 21
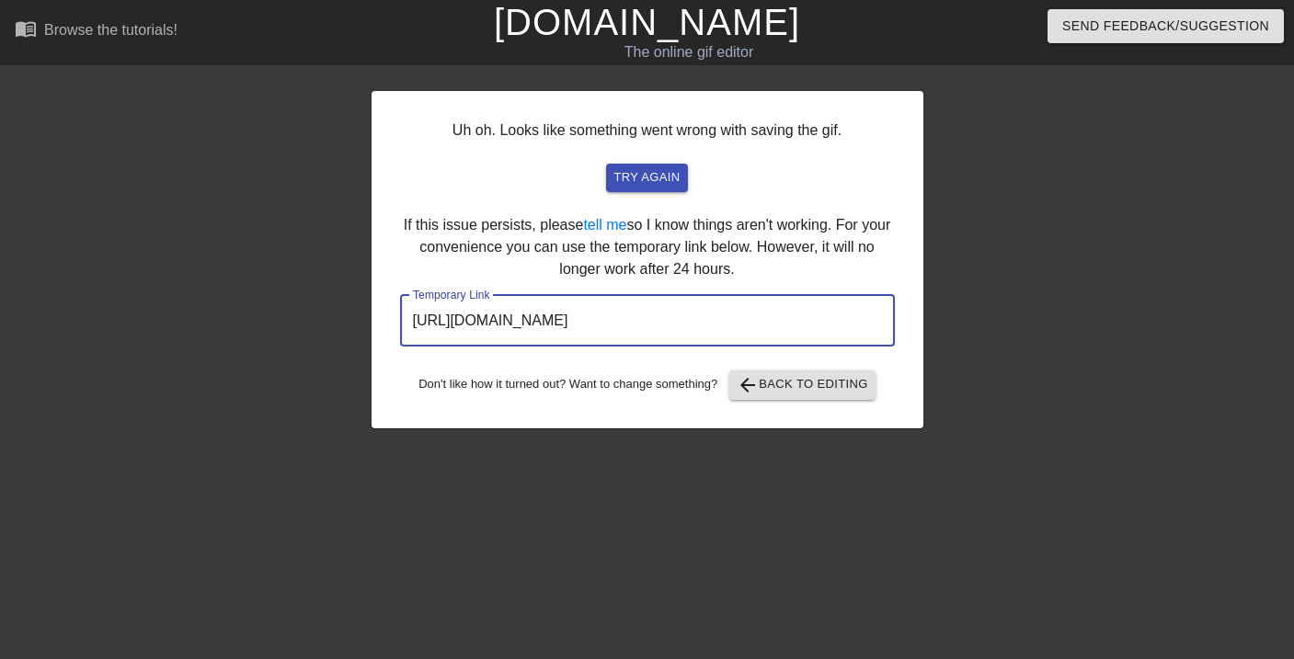
drag, startPoint x: 808, startPoint y: 320, endPoint x: 788, endPoint y: 345, distance: 32.0
click at [788, 345] on input "[URL][DOMAIN_NAME]" at bounding box center [647, 320] width 495 height 51
click at [669, 173] on span "try again" at bounding box center [646, 177] width 66 height 21
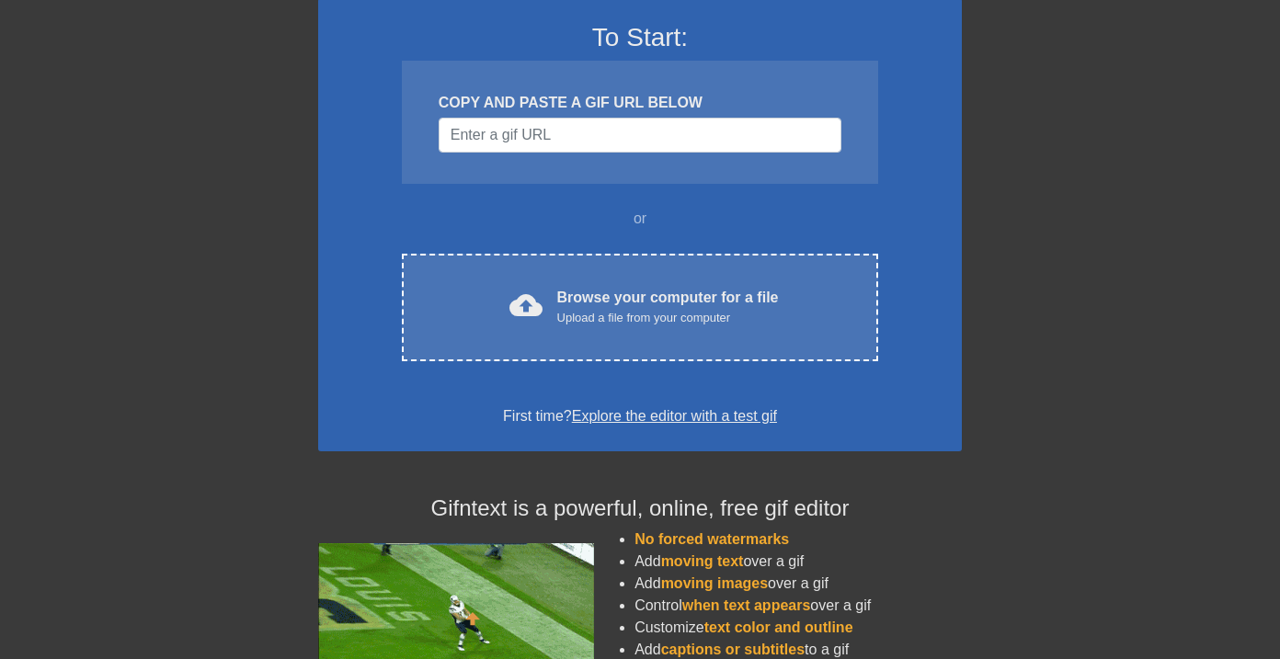
scroll to position [139, 0]
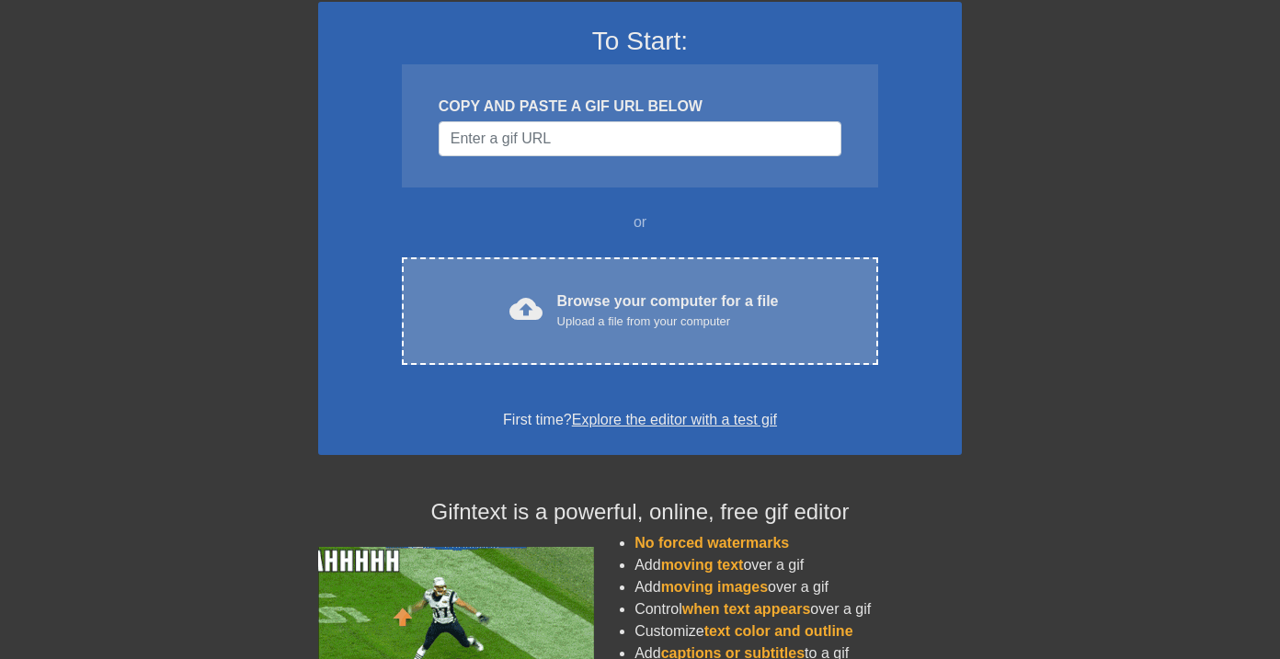
click at [711, 316] on div "Upload a file from your computer" at bounding box center [668, 322] width 222 height 18
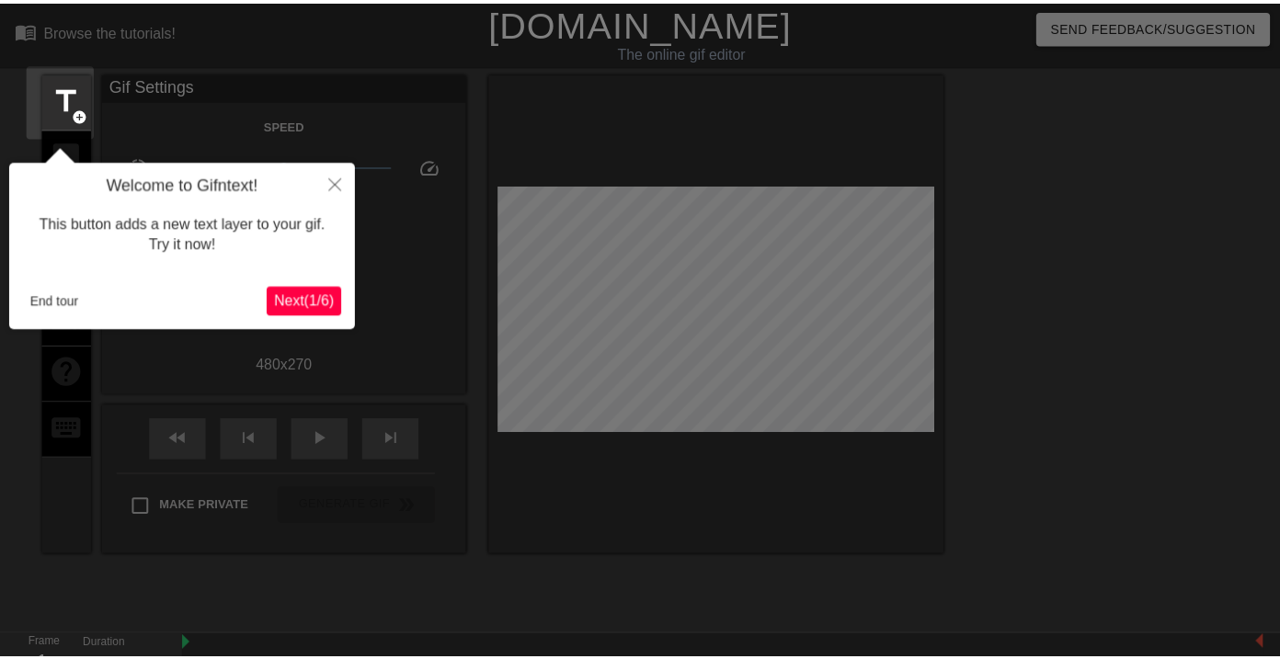
scroll to position [45, 0]
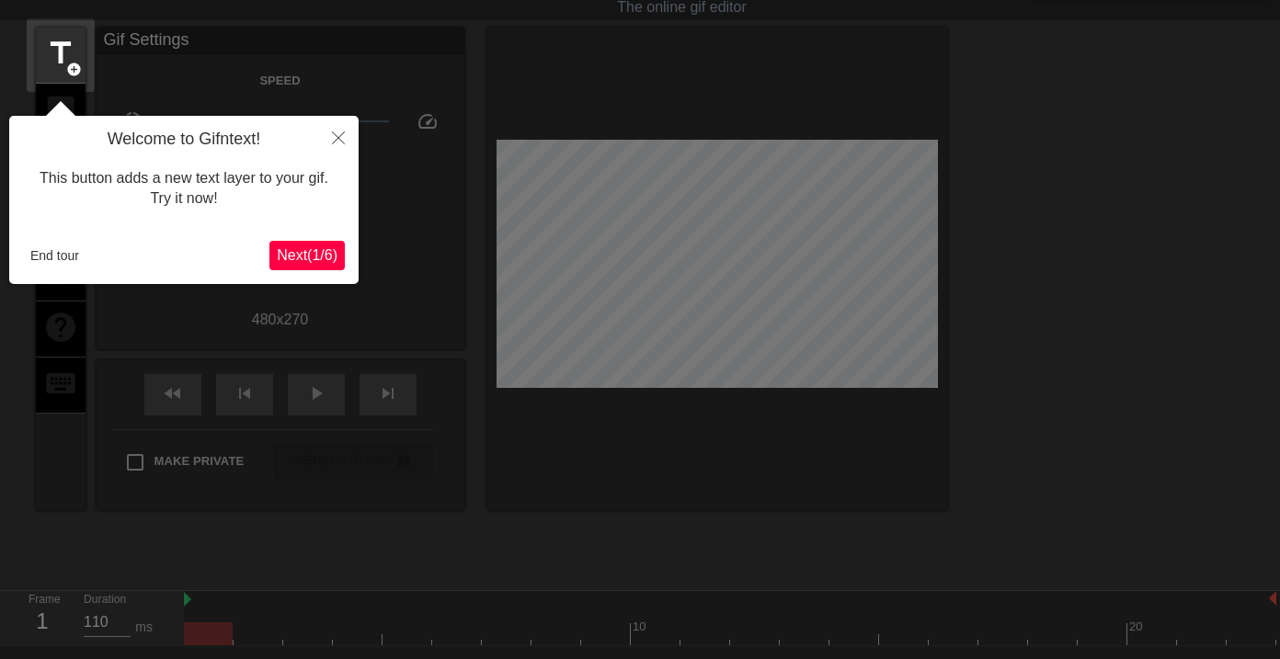
click at [335, 139] on icon "Close" at bounding box center [338, 137] width 13 height 13
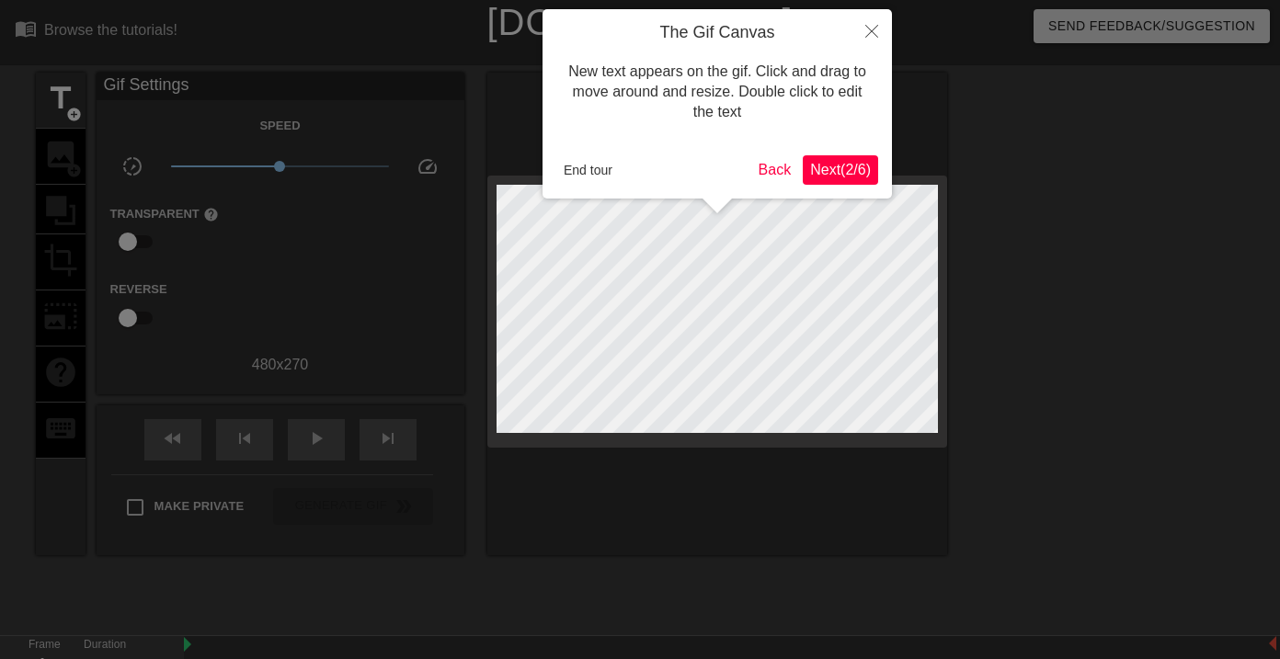
click at [843, 173] on span "Next ( 2 / 6 )" at bounding box center [840, 170] width 61 height 16
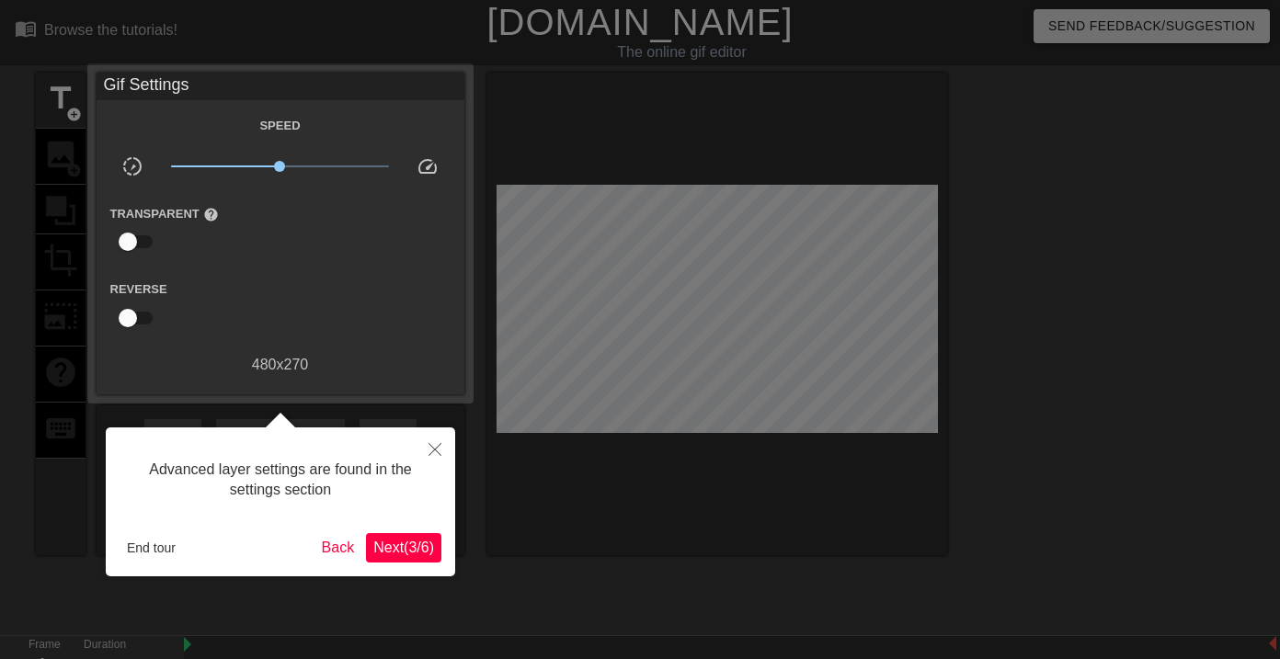
scroll to position [45, 0]
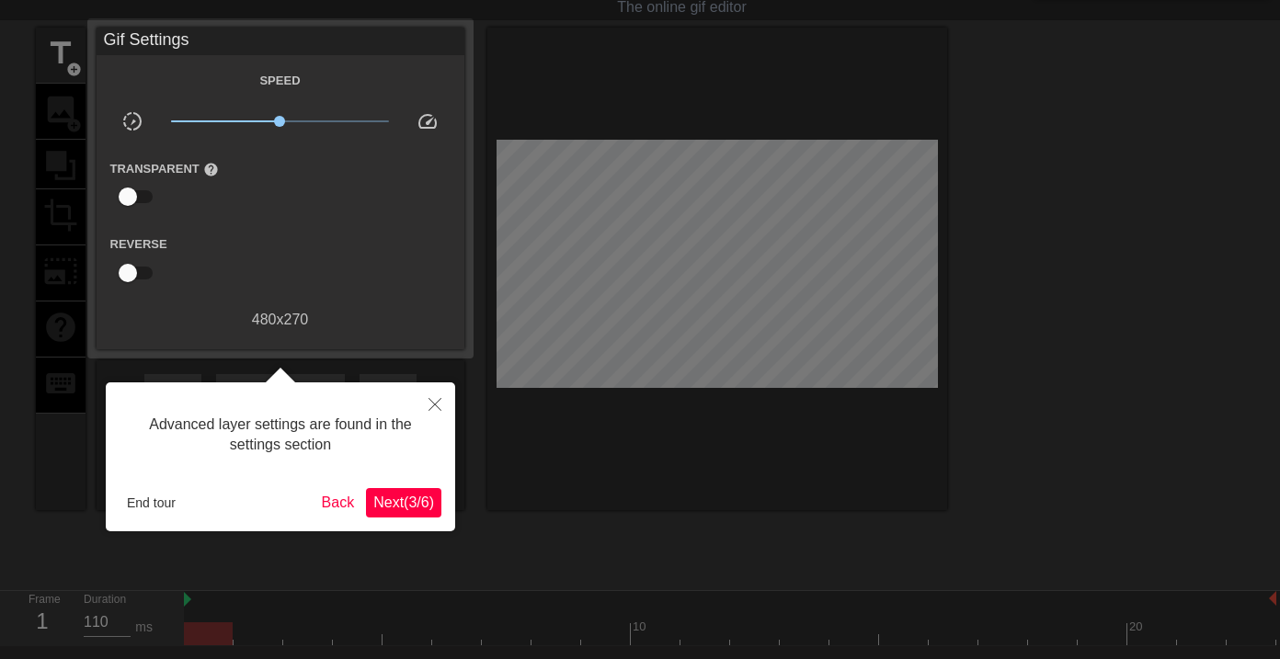
click at [395, 508] on span "Next ( 3 / 6 )" at bounding box center [403, 503] width 61 height 16
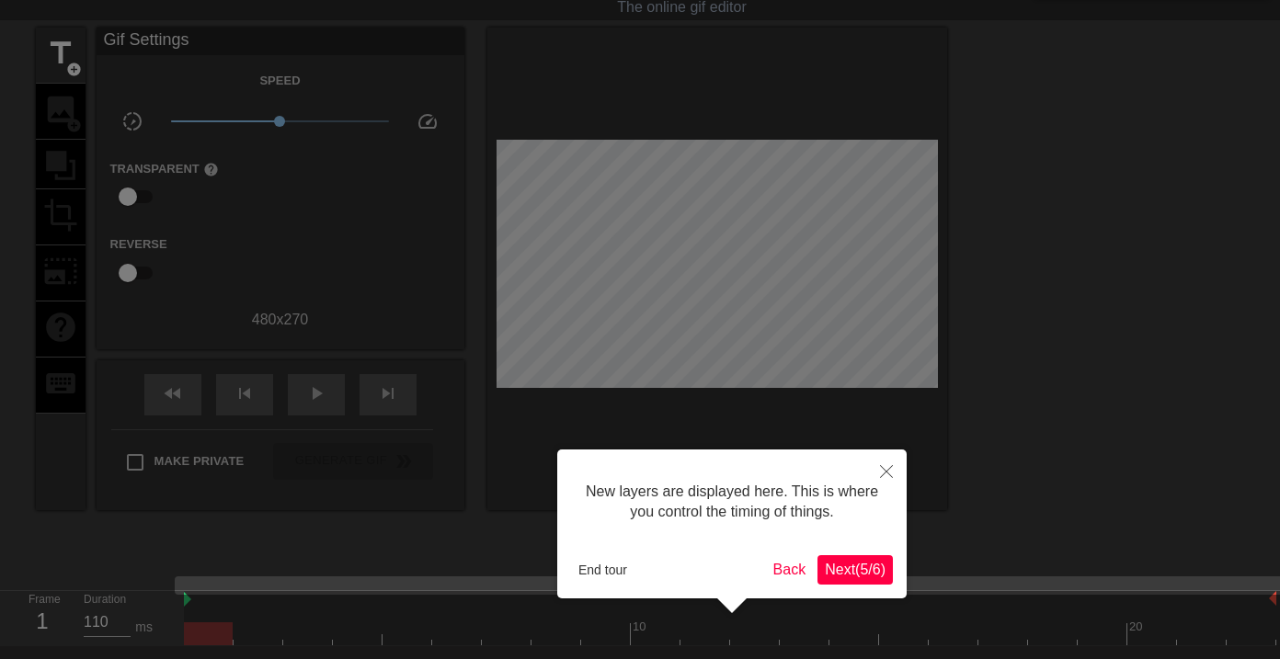
click at [850, 570] on span "Next ( 5 / 6 )" at bounding box center [855, 570] width 61 height 16
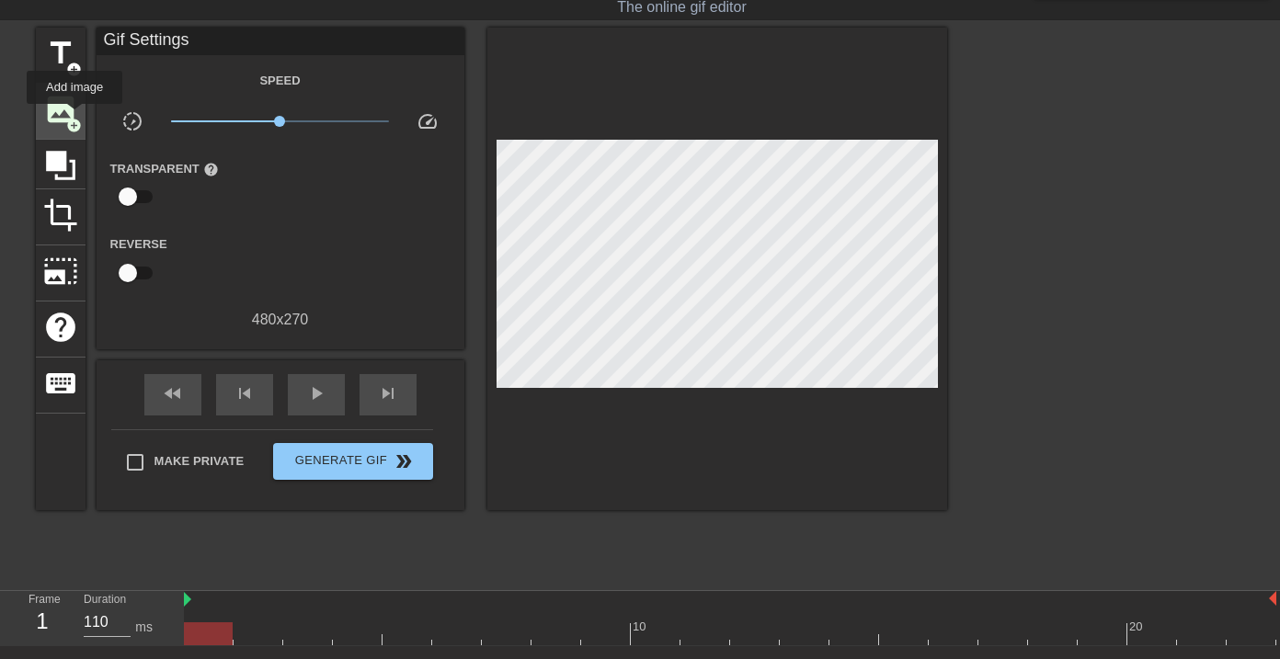
click at [75, 118] on span "add_circle" at bounding box center [74, 126] width 16 height 16
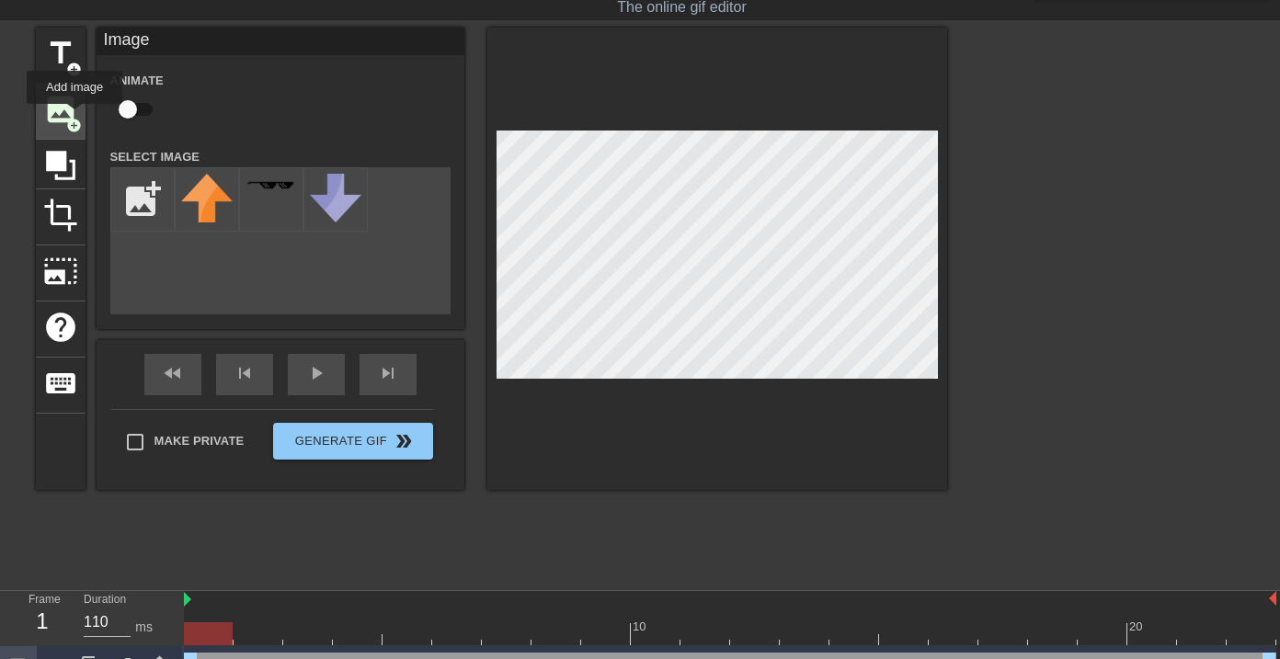
scroll to position [0, 0]
click at [145, 176] on input "file" at bounding box center [142, 199] width 63 height 63
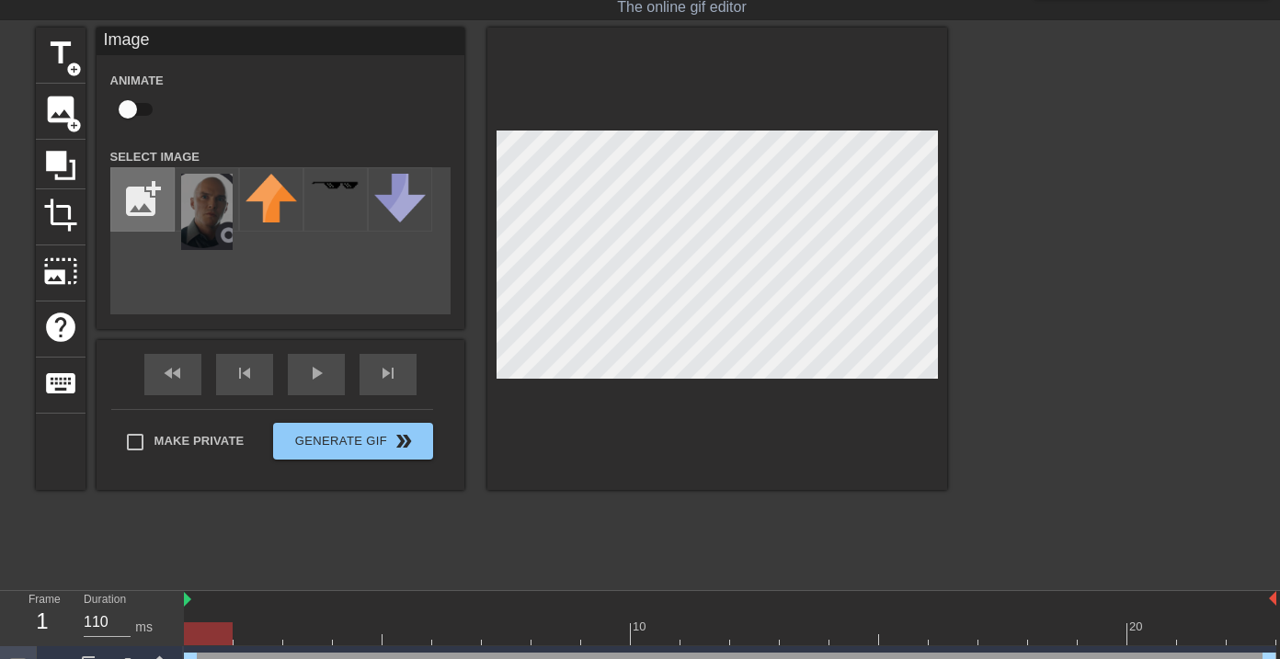
click at [154, 197] on input "file" at bounding box center [142, 199] width 63 height 63
type input "C:\fakepath\Screenshot [DATE] 10.51.21 AM.png"
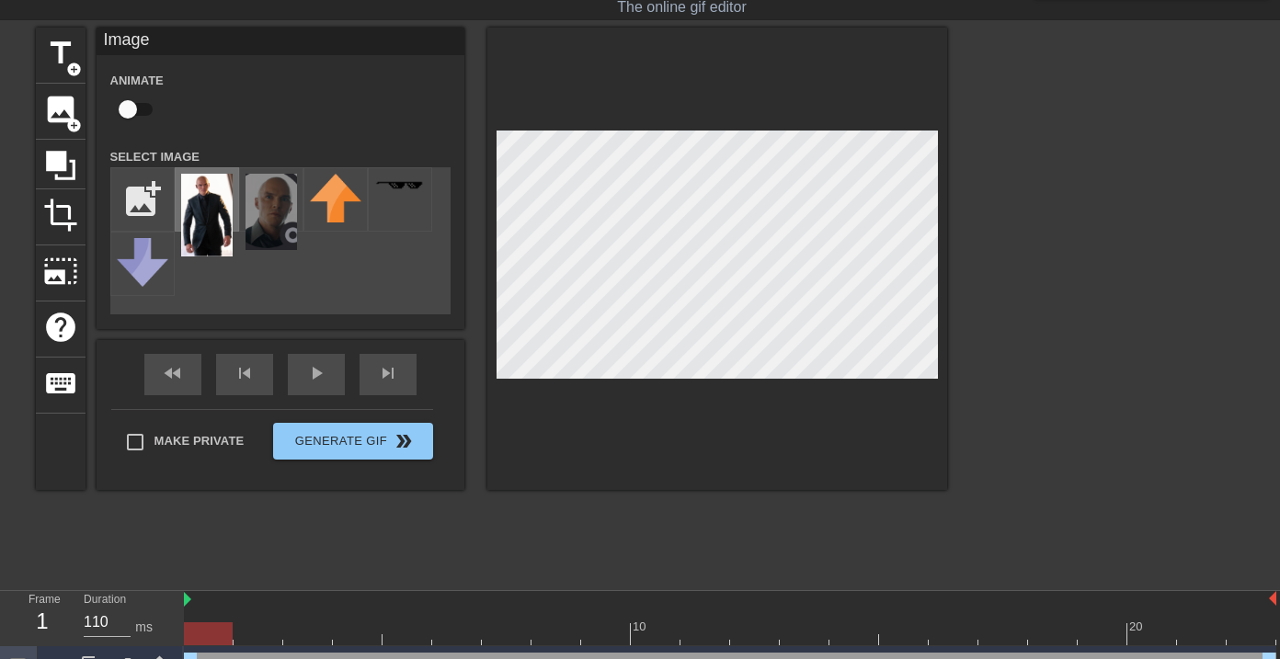
click at [218, 221] on img at bounding box center [206, 215] width 51 height 83
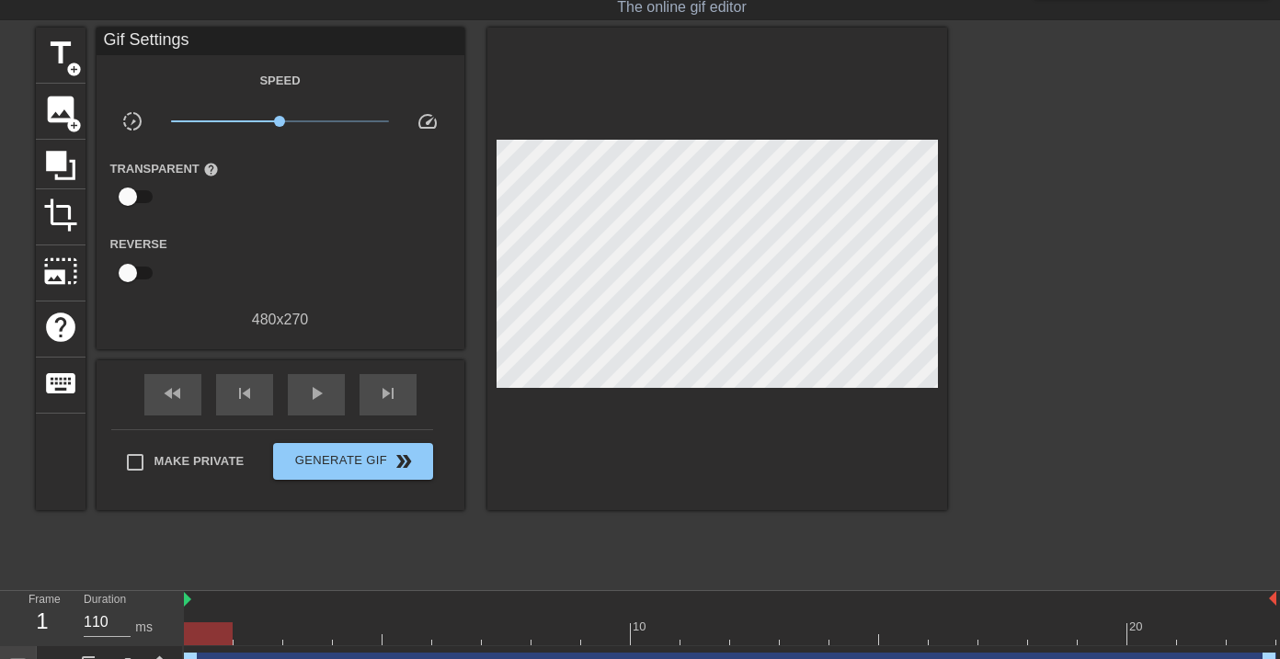
scroll to position [76, 0]
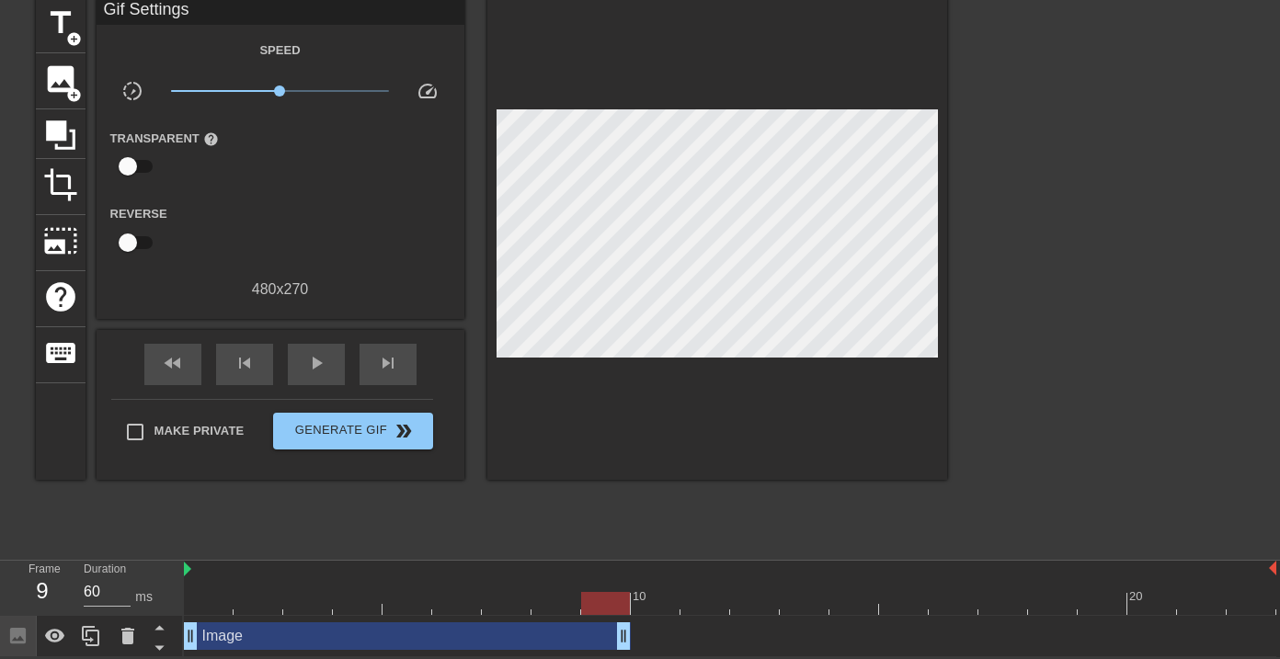
drag, startPoint x: 1269, startPoint y: 640, endPoint x: 625, endPoint y: 645, distance: 643.7
click at [322, 364] on span "play_arrow" at bounding box center [316, 363] width 22 height 22
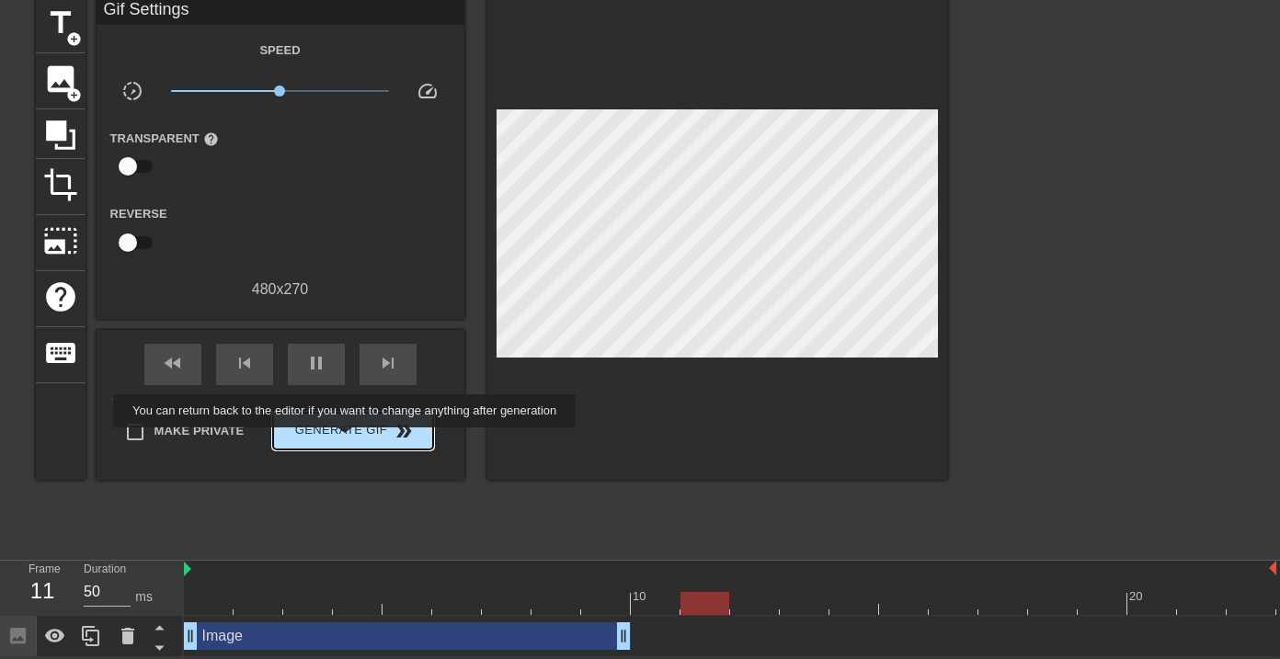
type input "60"
click at [357, 440] on button "Generate Gif double_arrow" at bounding box center [352, 431] width 159 height 37
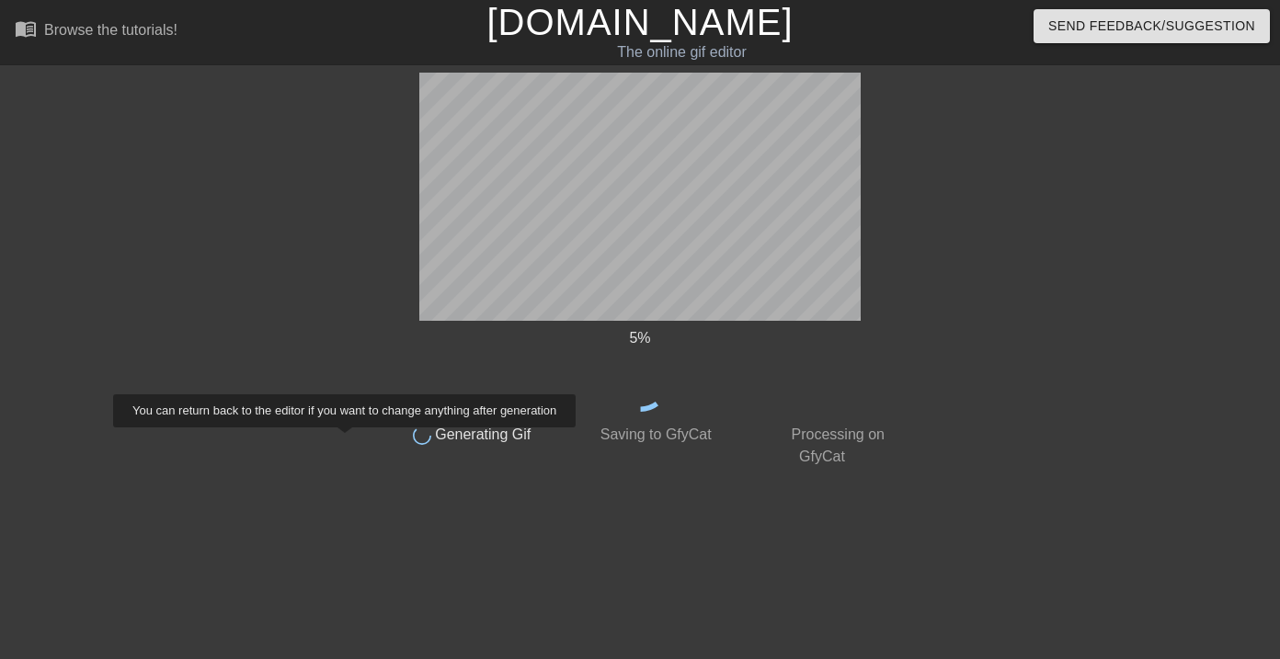
scroll to position [0, 0]
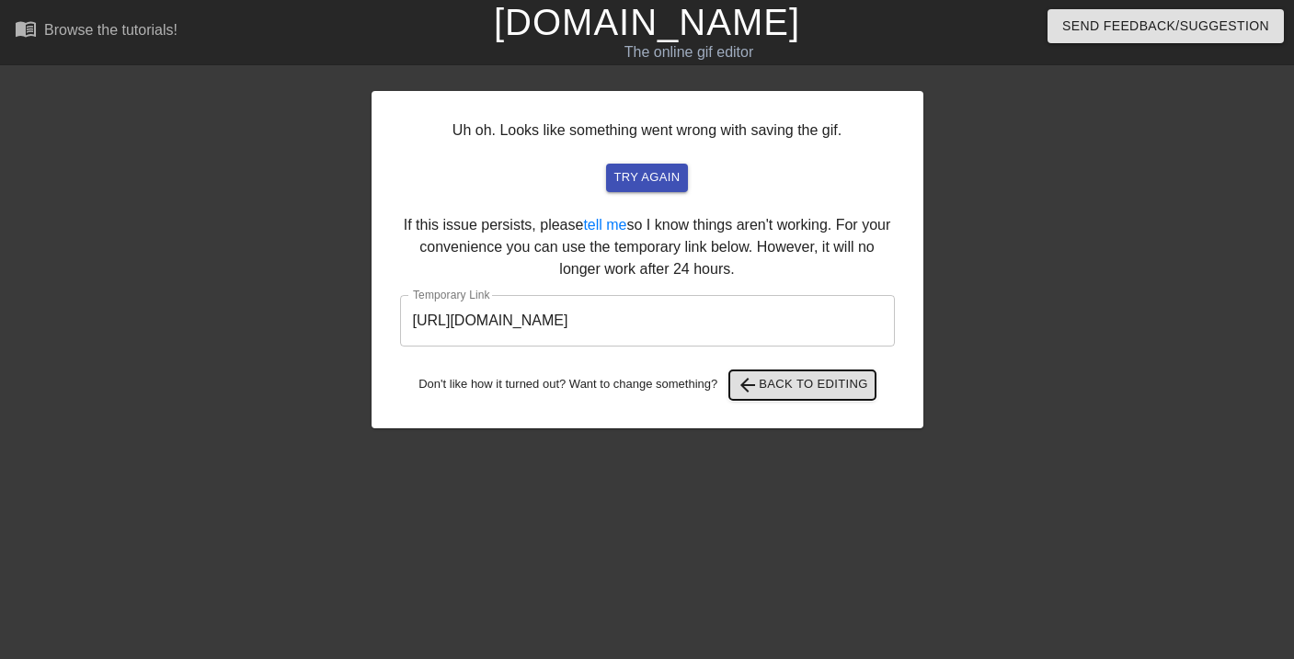
click at [752, 390] on span "arrow_back" at bounding box center [748, 385] width 22 height 22
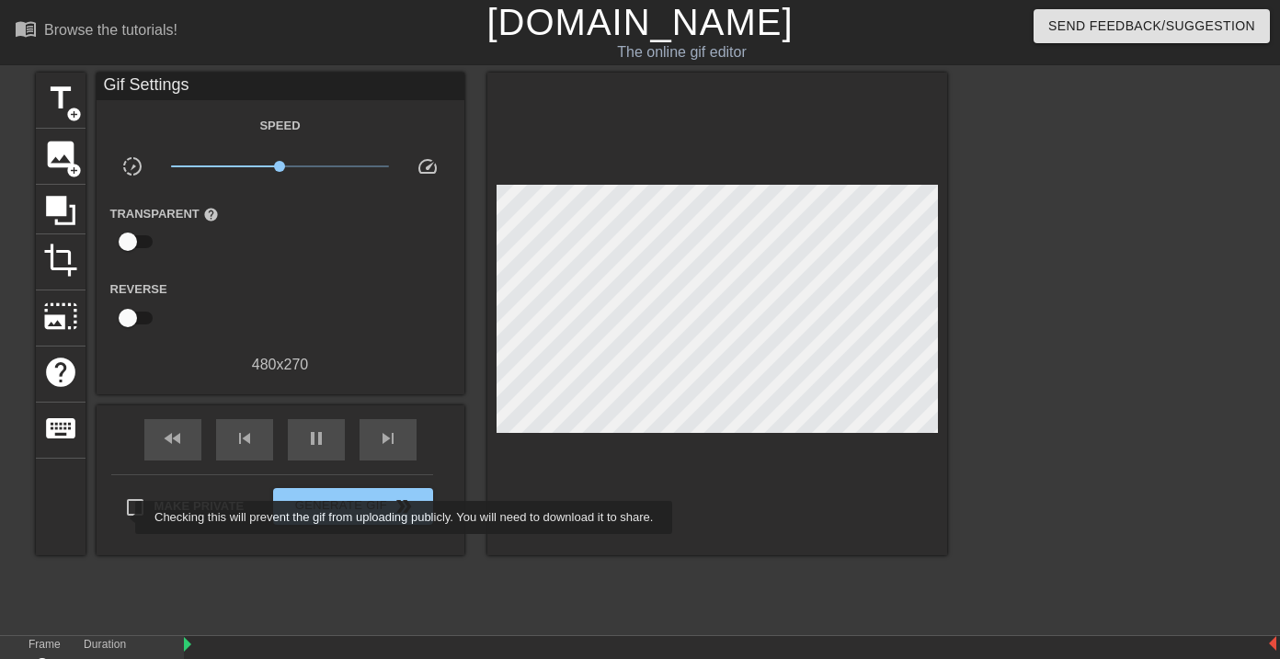
type input "50"
click at [120, 508] on input "Make Private" at bounding box center [135, 507] width 39 height 39
checkbox input "true"
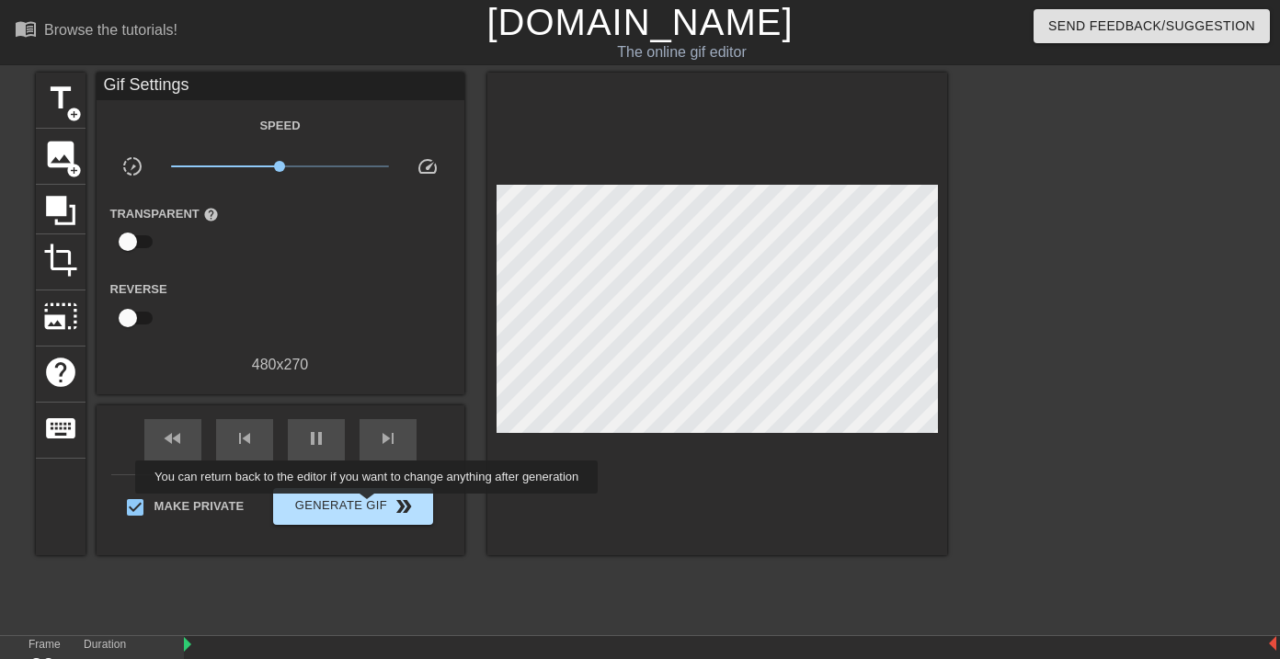
type input "110"
click at [379, 507] on span "Generate Gif double_arrow" at bounding box center [352, 507] width 144 height 22
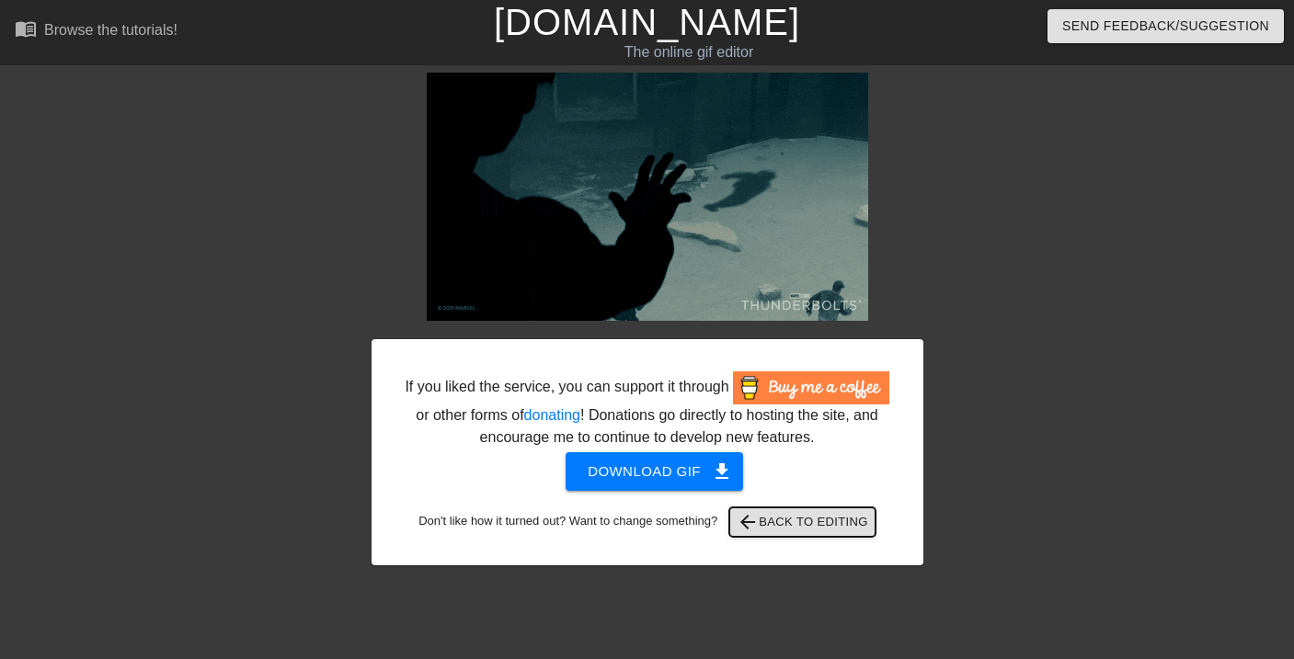
click at [840, 533] on span "arrow_back Back to Editing" at bounding box center [802, 522] width 131 height 22
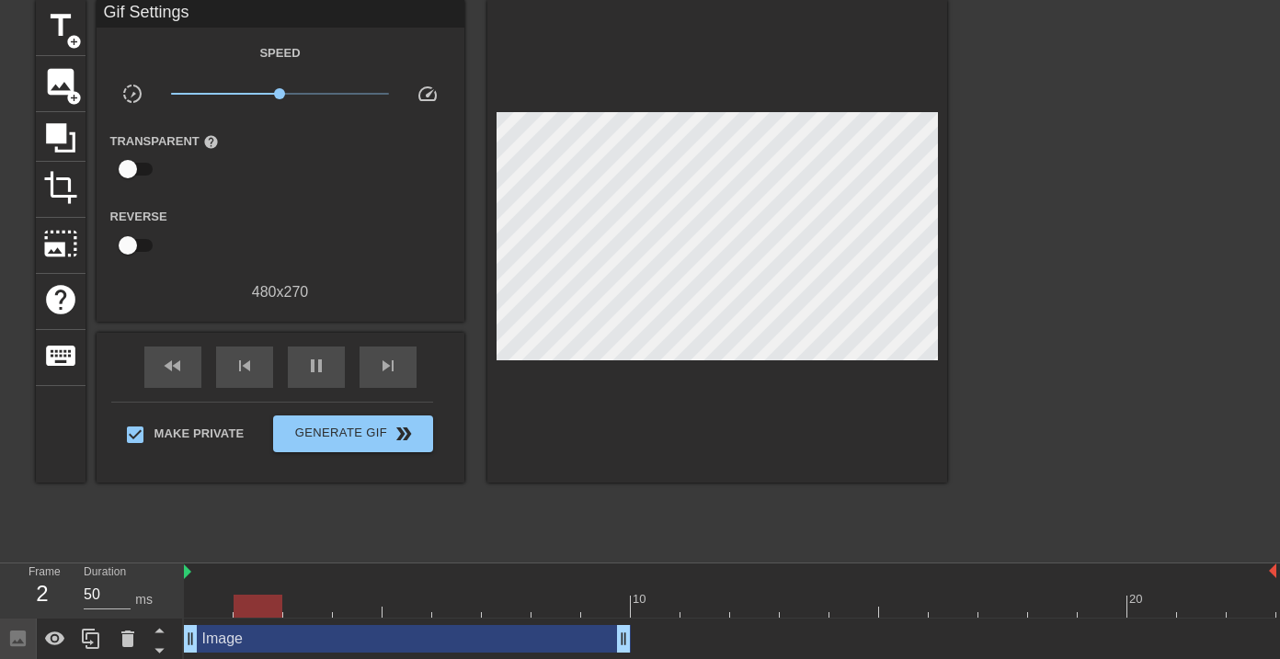
scroll to position [76, 0]
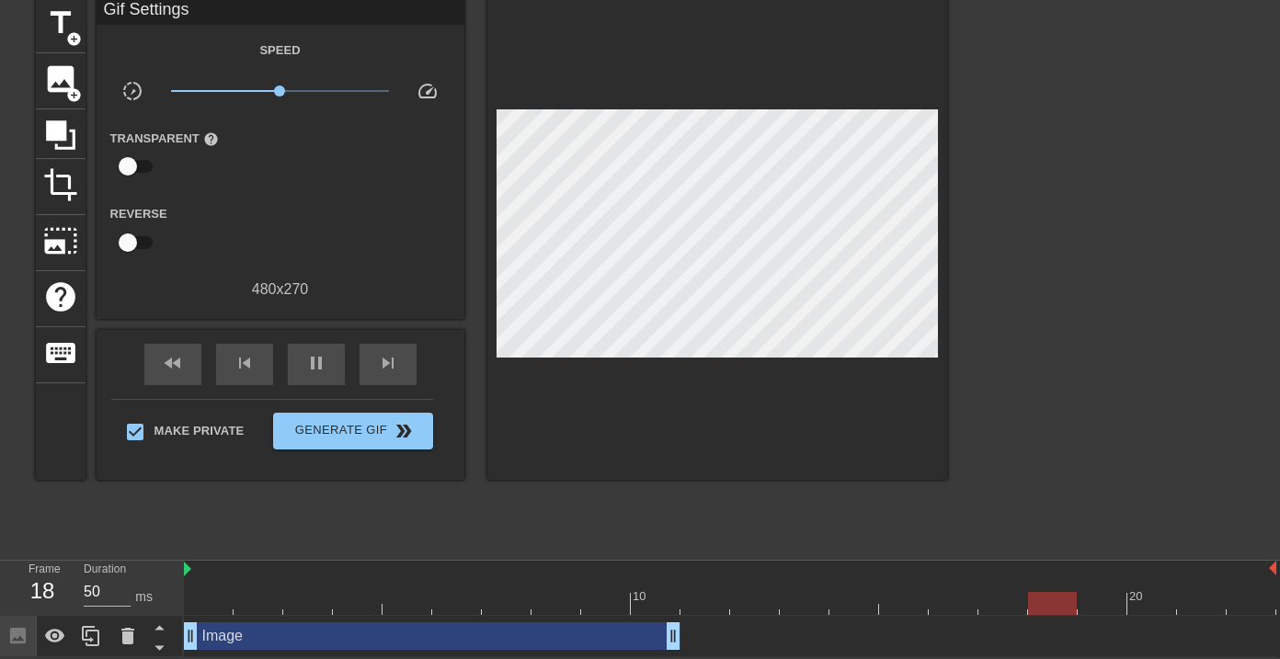
drag, startPoint x: 627, startPoint y: 642, endPoint x: 662, endPoint y: 641, distance: 35.0
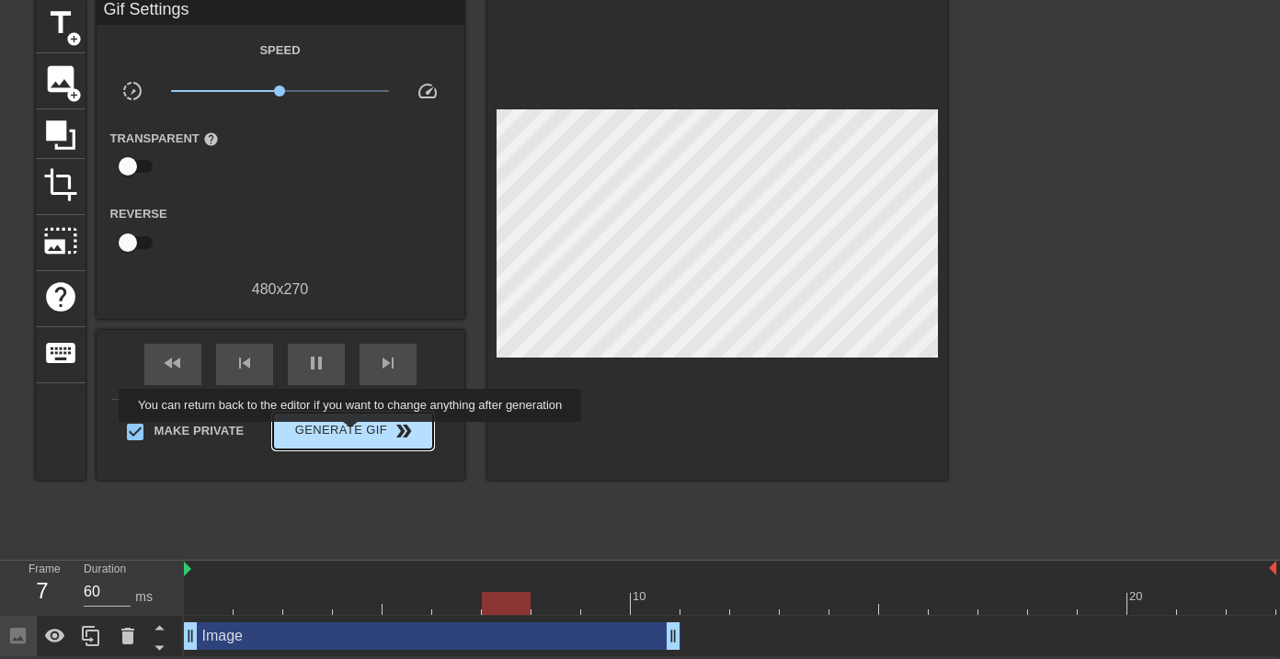
type input "50"
click at [362, 435] on span "Generate Gif double_arrow" at bounding box center [352, 431] width 144 height 22
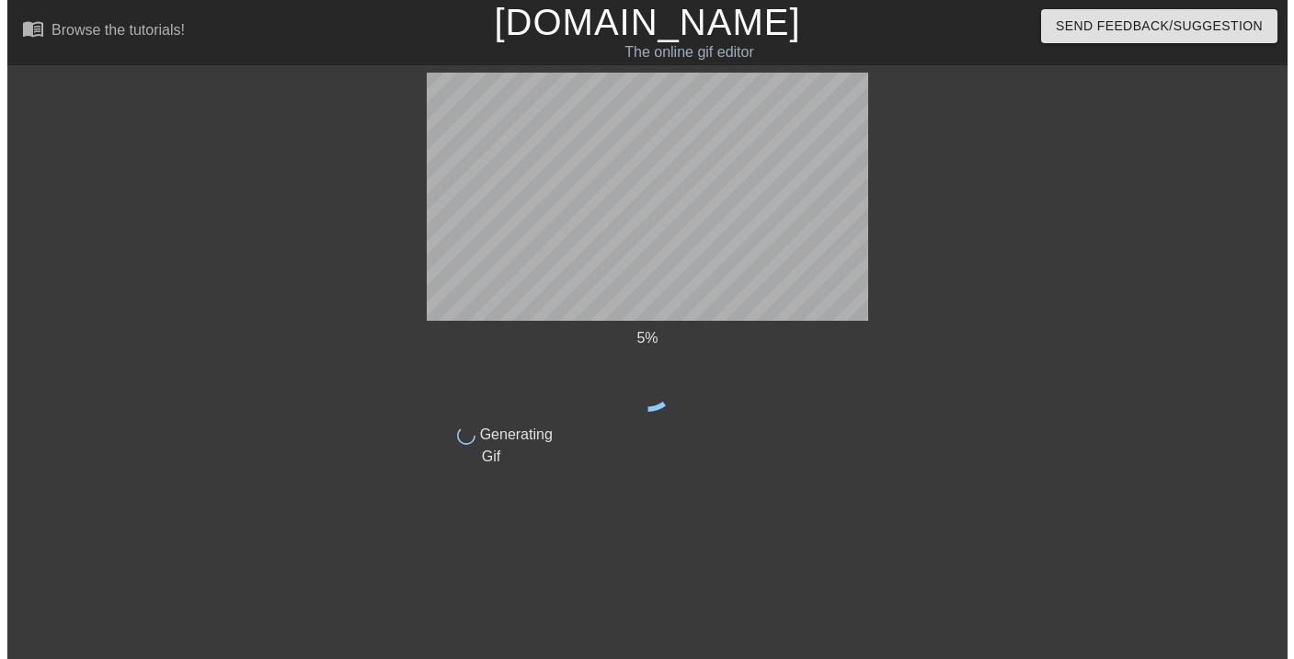
scroll to position [0, 0]
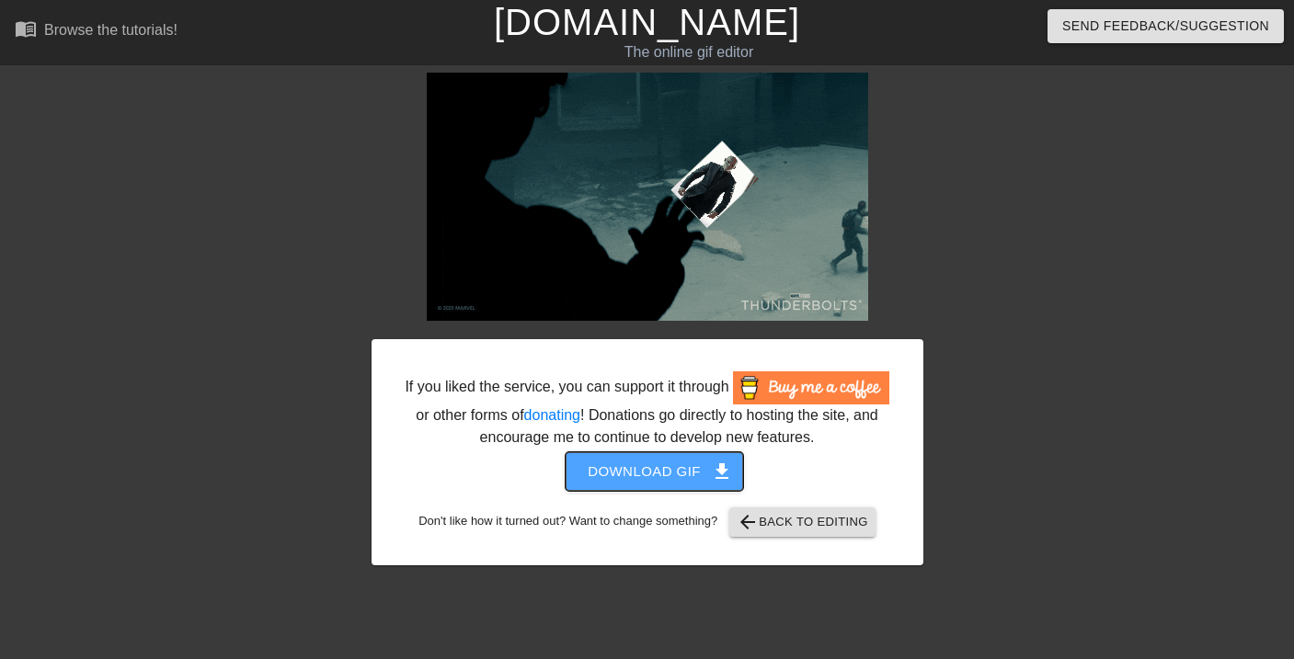
click at [673, 484] on span "Download gif get_app" at bounding box center [654, 472] width 133 height 24
